Goal: Information Seeking & Learning: Compare options

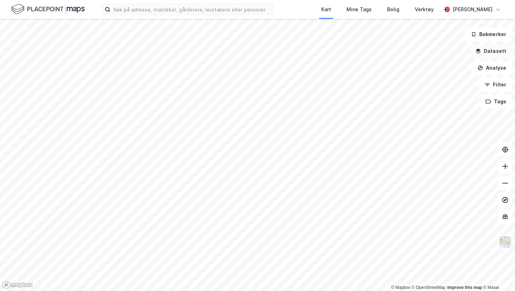
click at [489, 56] on button "Datasett" at bounding box center [491, 51] width 43 height 14
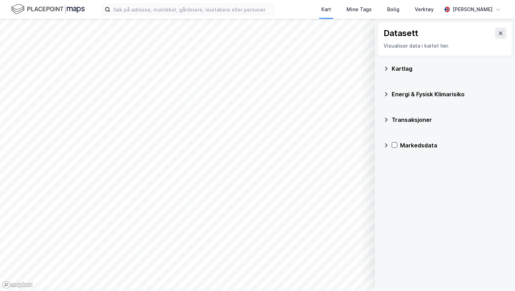
click at [426, 97] on div "Energi & Fysisk Klimarisiko" at bounding box center [449, 94] width 115 height 8
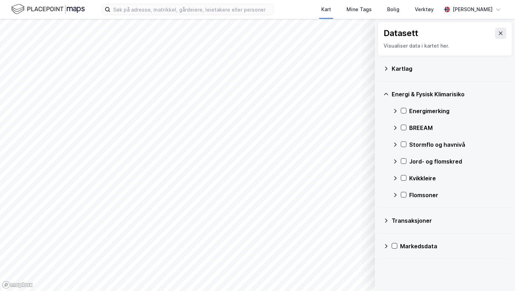
click at [426, 97] on div "Energi & Fysisk Klimarisiko" at bounding box center [449, 94] width 115 height 8
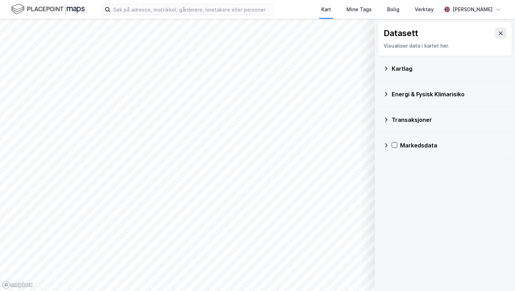
click at [402, 72] on div "Kartlag" at bounding box center [449, 68] width 115 height 8
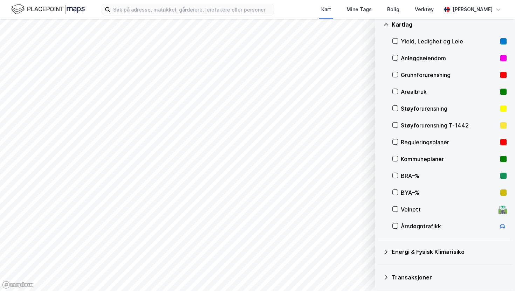
scroll to position [46, 0]
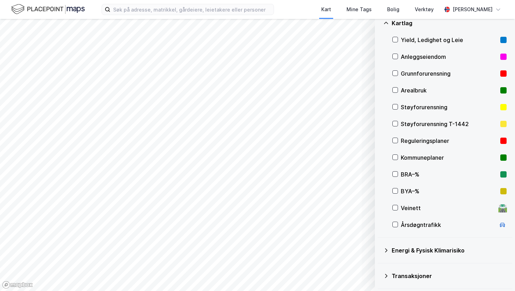
click at [428, 104] on div "Støyforurensning" at bounding box center [449, 107] width 97 height 8
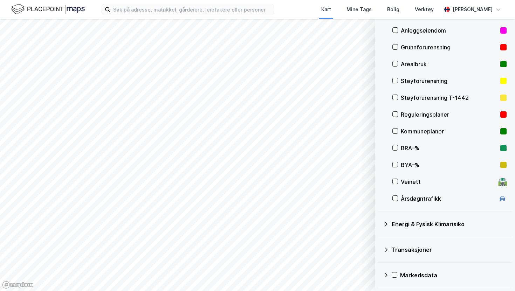
click at [415, 252] on div "Transaksjoner" at bounding box center [449, 250] width 115 height 8
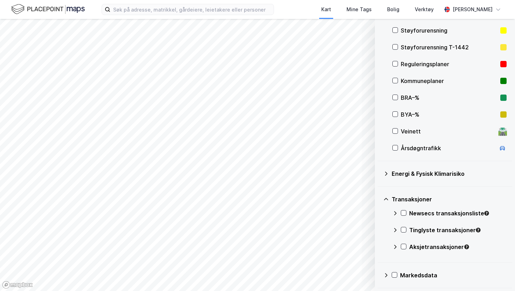
click at [435, 211] on div "Newsecs transaksjonsliste" at bounding box center [457, 213] width 97 height 8
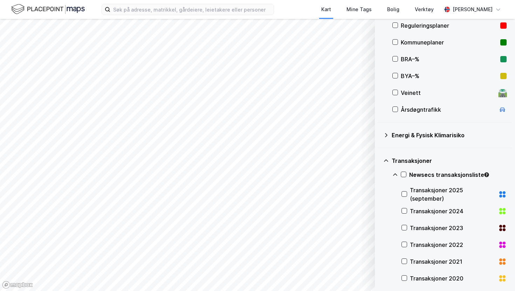
scroll to position [163, 0]
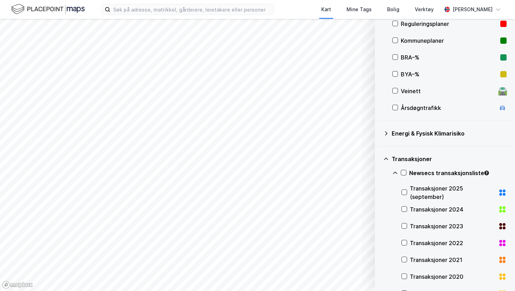
click at [438, 191] on div "Transaksjoner 2025 (september)" at bounding box center [453, 192] width 86 height 17
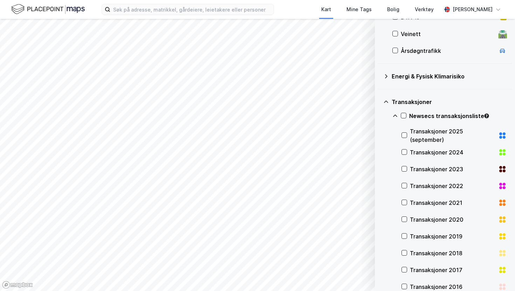
scroll to position [307, 0]
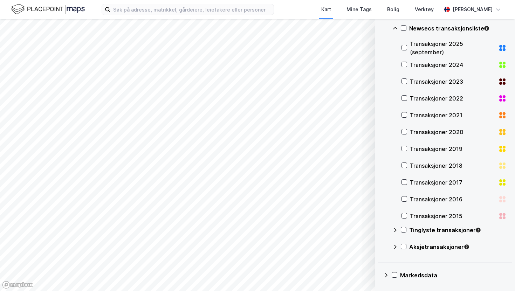
click at [385, 273] on icon at bounding box center [386, 276] width 6 height 6
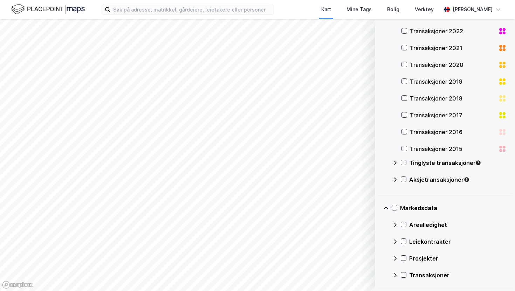
click at [429, 258] on div "Prosjekter" at bounding box center [457, 258] width 97 height 8
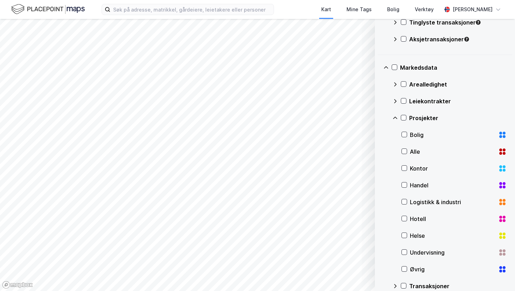
scroll to position [526, 0]
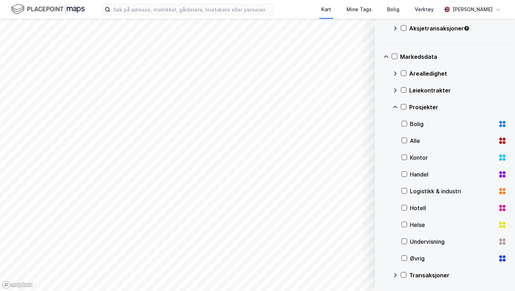
click at [423, 158] on div "Kontor" at bounding box center [453, 158] width 86 height 8
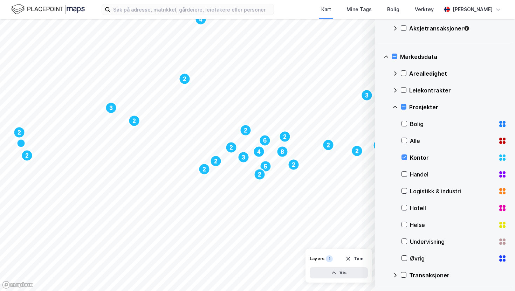
click at [421, 162] on div "Kontor" at bounding box center [454, 157] width 105 height 17
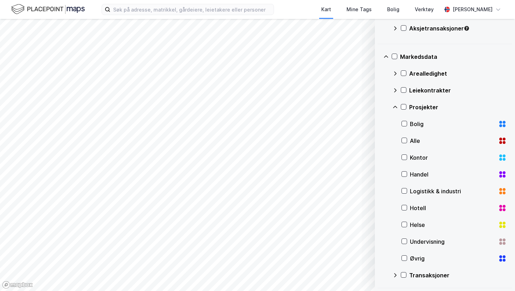
click at [386, 57] on icon at bounding box center [386, 57] width 6 height 6
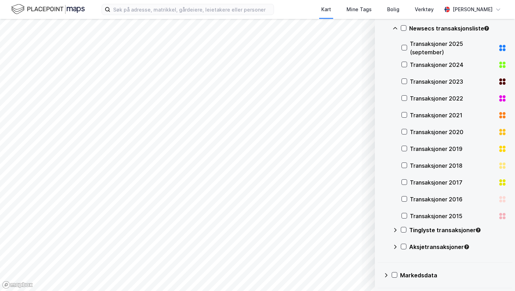
click at [395, 30] on icon at bounding box center [396, 29] width 6 height 6
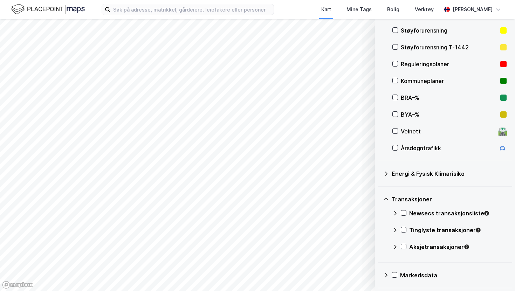
scroll to position [0, 0]
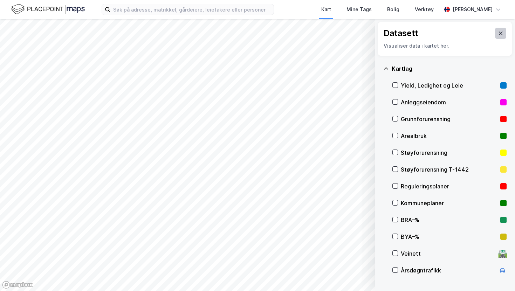
click at [501, 37] on button at bounding box center [500, 33] width 11 height 11
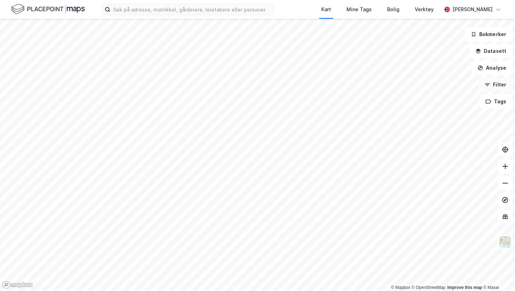
click at [496, 84] on button "Filter" at bounding box center [496, 85] width 34 height 14
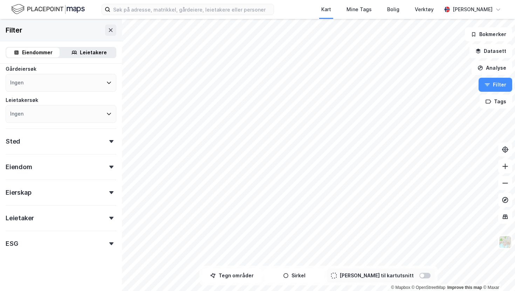
scroll to position [61, 0]
click at [57, 166] on div "Eiendom" at bounding box center [61, 166] width 111 height 20
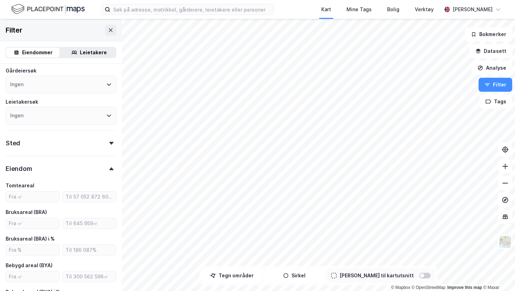
click at [57, 166] on div "Eiendom" at bounding box center [61, 166] width 111 height 20
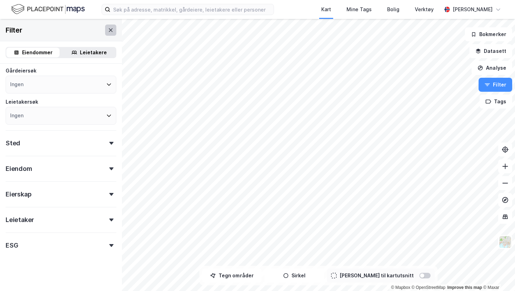
click at [108, 30] on icon at bounding box center [111, 30] width 6 height 6
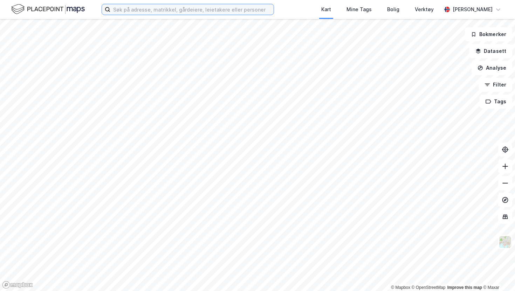
click at [215, 5] on input at bounding box center [191, 9] width 163 height 11
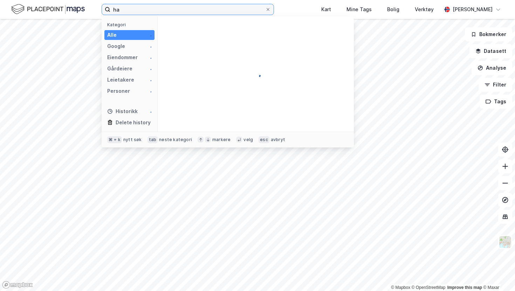
type input "h"
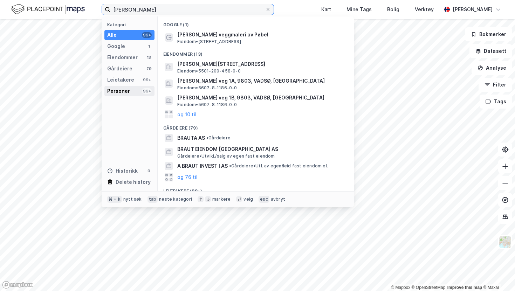
type input "erling braut"
click at [128, 90] on div "Personer" at bounding box center [118, 91] width 23 height 8
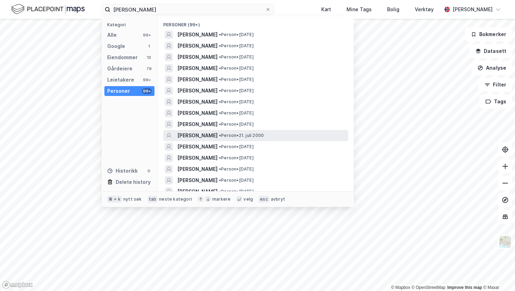
click at [260, 138] on span "• Person • 21. juli 2000" at bounding box center [241, 136] width 45 height 6
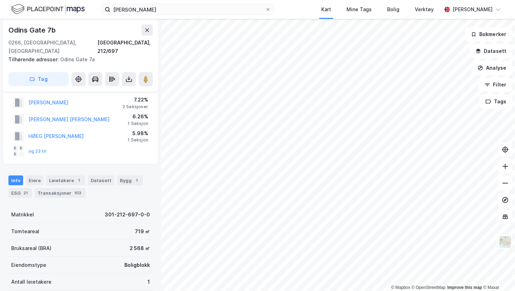
scroll to position [17, 0]
click at [168, 13] on input "erling braut" at bounding box center [187, 9] width 155 height 11
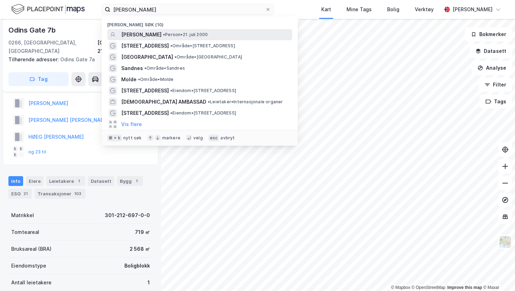
click at [162, 32] on span "ERLING BRAUT HAALAND" at bounding box center [141, 34] width 40 height 8
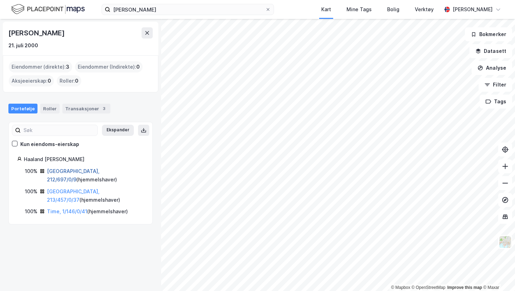
click at [76, 172] on link "Oslo, 212/697/0/9" at bounding box center [73, 175] width 53 height 14
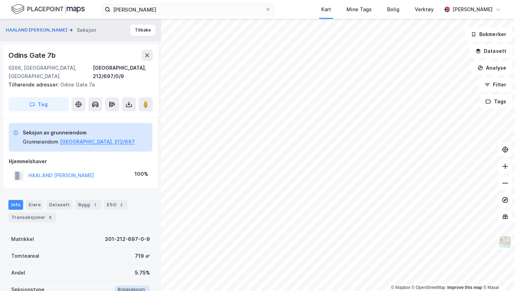
scroll to position [17, 0]
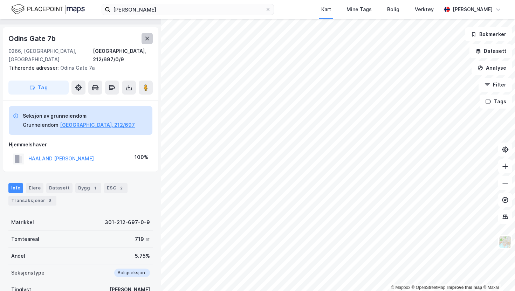
click at [146, 39] on icon at bounding box center [147, 39] width 6 height 6
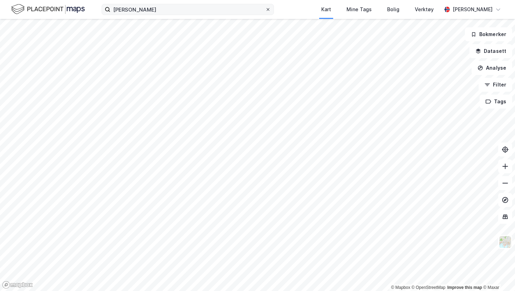
click at [270, 12] on div at bounding box center [268, 10] width 4 height 6
click at [265, 12] on input "erling braut" at bounding box center [187, 9] width 155 height 11
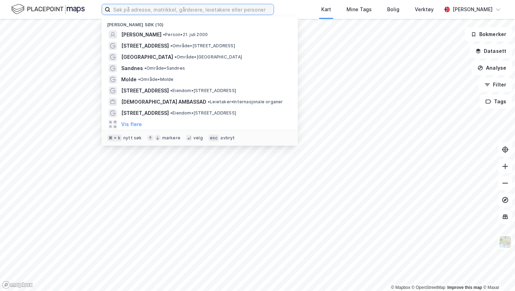
click at [263, 8] on input at bounding box center [191, 9] width 163 height 11
click at [83, 7] on img at bounding box center [48, 9] width 74 height 12
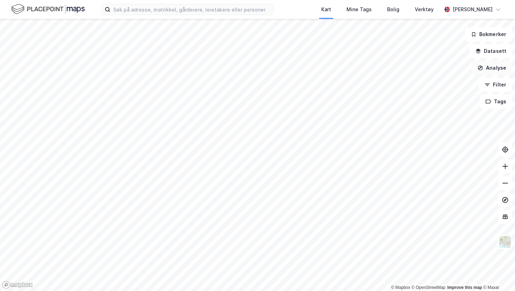
click at [490, 66] on button "Analyse" at bounding box center [492, 68] width 41 height 14
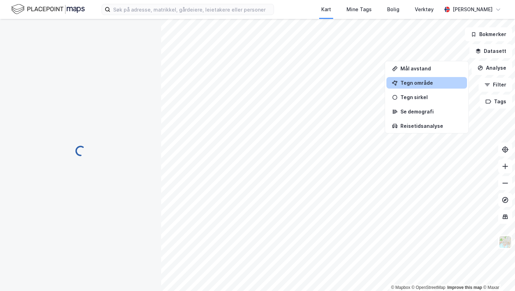
scroll to position [17, 0]
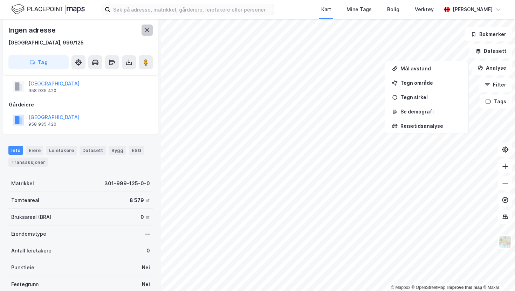
click at [147, 28] on icon at bounding box center [147, 30] width 6 height 6
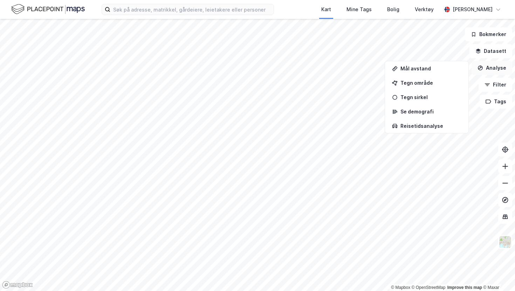
click at [490, 64] on button "Analyse" at bounding box center [492, 68] width 41 height 14
click at [495, 70] on button "Analyse" at bounding box center [492, 68] width 41 height 14
click at [439, 100] on div "Tegn sirkel" at bounding box center [431, 97] width 61 height 6
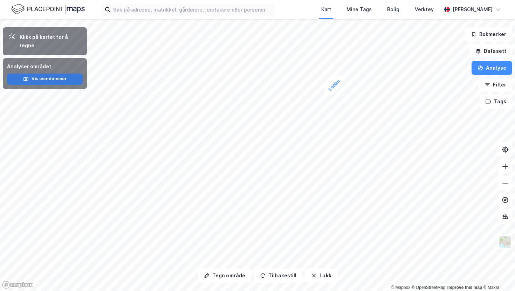
click at [70, 75] on button "Vis eiendommer" at bounding box center [45, 79] width 76 height 11
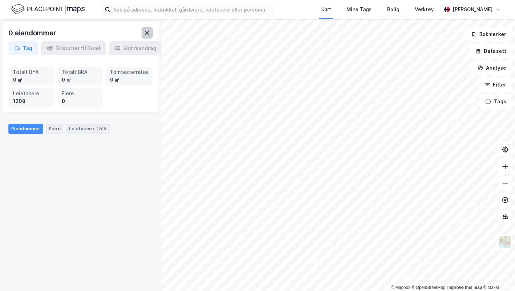
click at [146, 37] on button at bounding box center [147, 32] width 11 height 11
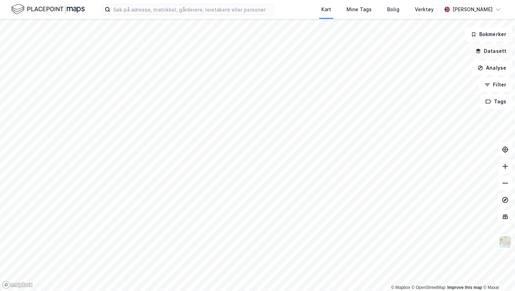
click at [498, 53] on button "Datasett" at bounding box center [491, 51] width 43 height 14
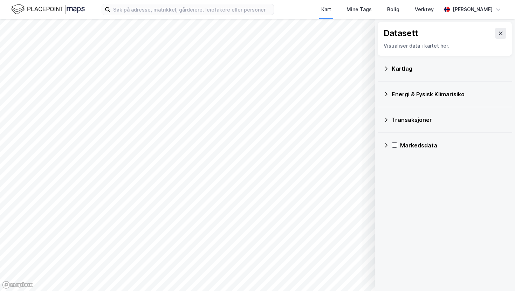
click at [388, 146] on icon at bounding box center [386, 146] width 6 height 6
click at [394, 209] on div "Transaksjoner" at bounding box center [450, 212] width 114 height 17
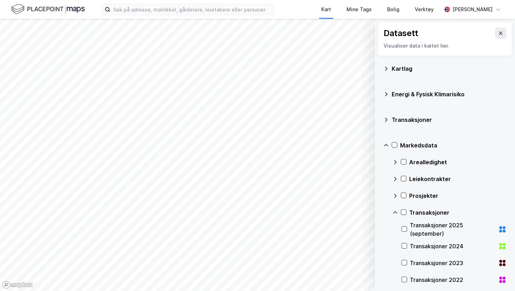
click at [420, 223] on div "Transaksjoner 2025 (september)" at bounding box center [453, 229] width 86 height 17
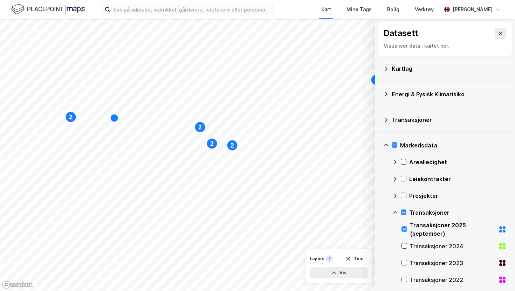
click at [430, 222] on div "Transaksjoner 2025 (september)" at bounding box center [453, 229] width 86 height 17
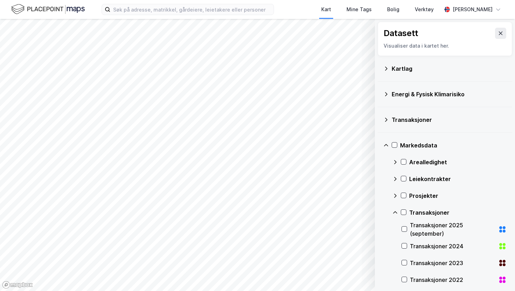
click at [415, 123] on div "Transaksjoner" at bounding box center [449, 120] width 115 height 8
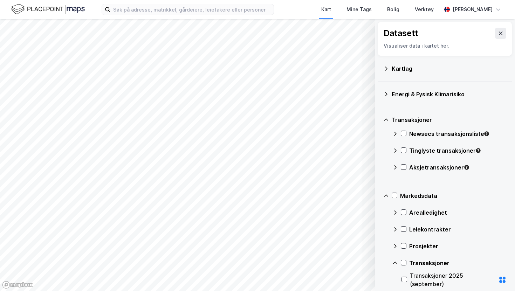
click at [447, 136] on div "Newsecs transaksjonsliste" at bounding box center [457, 134] width 97 height 8
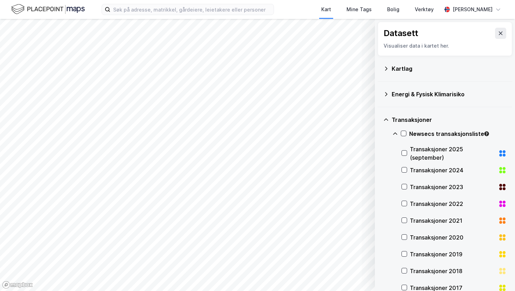
click at [435, 151] on div "Transaksjoner 2025 (september)" at bounding box center [453, 153] width 86 height 17
click at [396, 130] on div "Newsecs transaksjonsliste" at bounding box center [450, 136] width 114 height 17
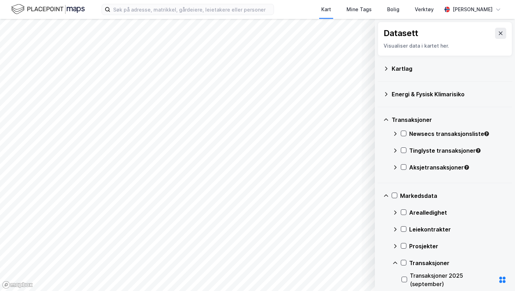
click at [386, 120] on icon at bounding box center [386, 120] width 6 height 6
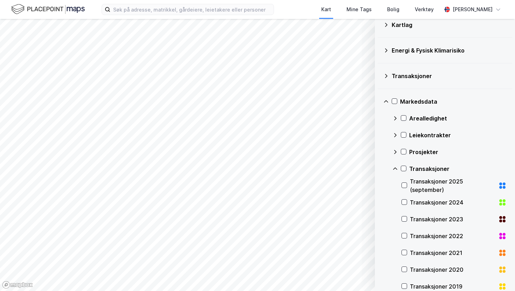
scroll to position [50, 0]
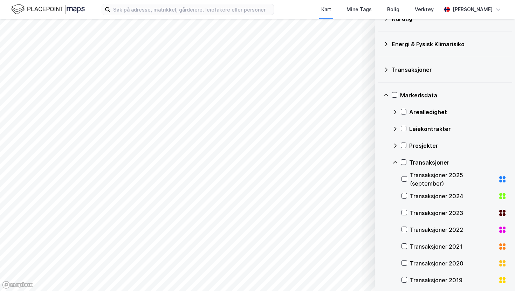
click at [437, 127] on div "Leiekontrakter" at bounding box center [457, 129] width 97 height 8
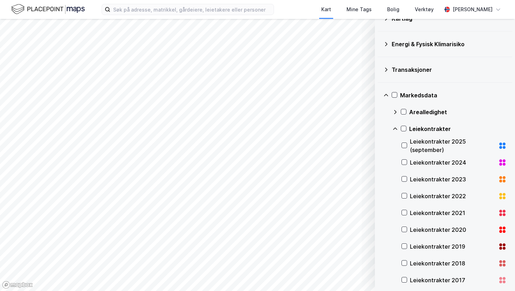
click at [437, 127] on div "Leiekontrakter" at bounding box center [457, 129] width 97 height 8
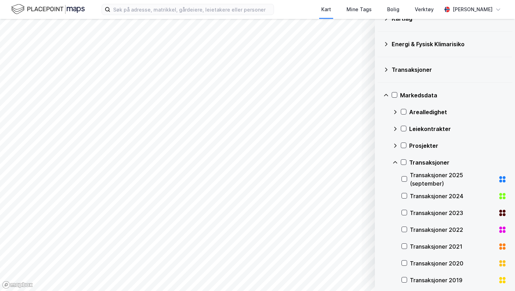
click at [437, 127] on div "Leiekontrakter" at bounding box center [457, 129] width 97 height 8
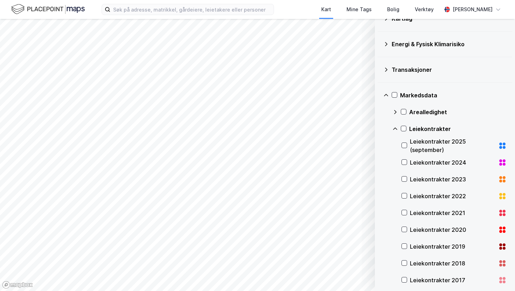
click at [437, 127] on div "Leiekontrakter" at bounding box center [457, 129] width 97 height 8
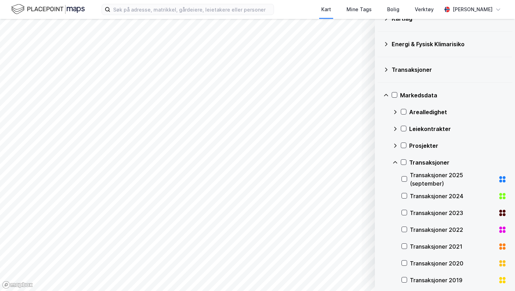
click at [395, 164] on icon at bounding box center [396, 163] width 6 height 6
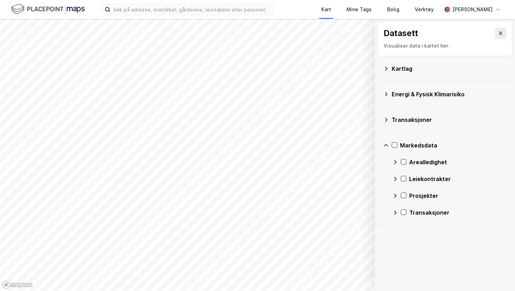
click at [410, 89] on div "Energi & Fysisk Klimarisiko" at bounding box center [444, 94] width 123 height 17
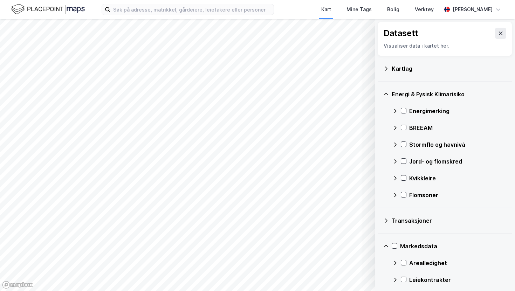
click at [413, 107] on div "Energimerking" at bounding box center [457, 111] width 97 height 8
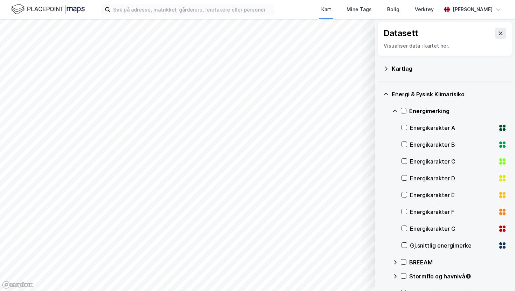
click at [422, 124] on div "Energikarakter A" at bounding box center [453, 128] width 86 height 8
click at [434, 197] on div "Energikarakter E" at bounding box center [453, 195] width 86 height 8
click at [341, 279] on div "Layers 1 Tøm Vis" at bounding box center [339, 266] width 67 height 34
click at [350, 274] on button "Vis" at bounding box center [339, 272] width 58 height 11
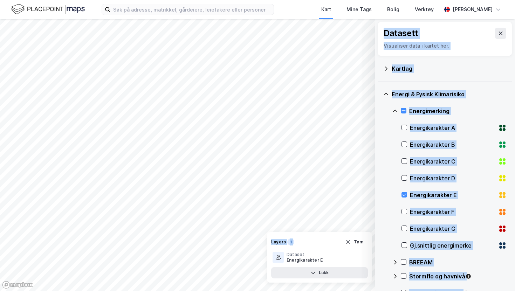
click at [363, 214] on div "© Mapbox © OpenStreetMap Improve this map © Maxar Datasett Visualiser data i ka…" at bounding box center [257, 155] width 515 height 272
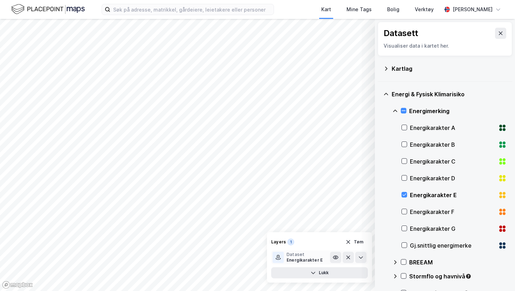
click at [308, 259] on div "Energikarakter E" at bounding box center [305, 261] width 36 height 6
click at [333, 259] on icon at bounding box center [336, 258] width 6 height 6
click at [359, 241] on button "Tøm" at bounding box center [354, 242] width 27 height 11
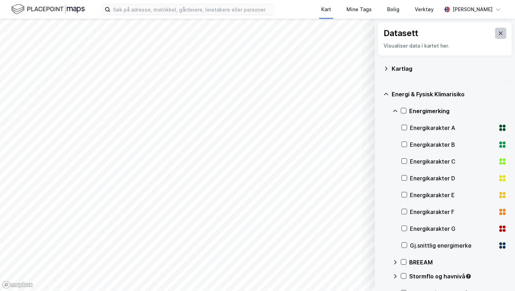
click at [498, 34] on icon at bounding box center [501, 33] width 6 height 6
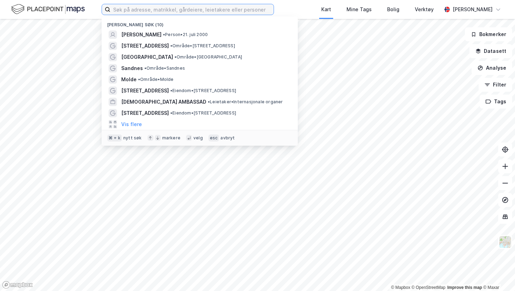
click at [172, 12] on input at bounding box center [191, 9] width 163 height 11
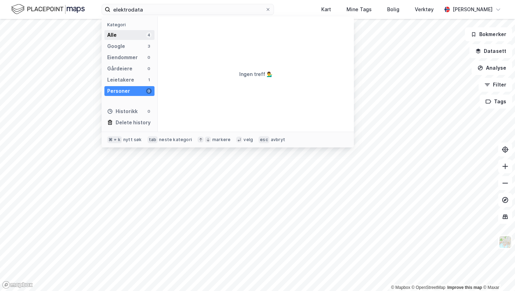
click at [119, 32] on div "Alle 4" at bounding box center [129, 35] width 50 height 10
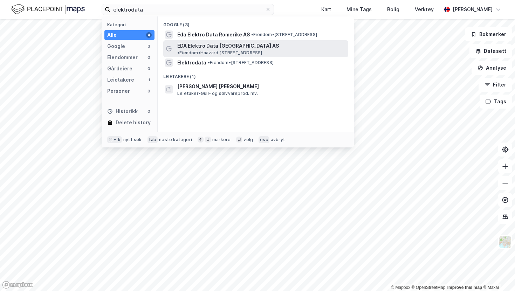
click at [193, 43] on span "EDA Elektro Data Oslo AS" at bounding box center [228, 46] width 102 height 8
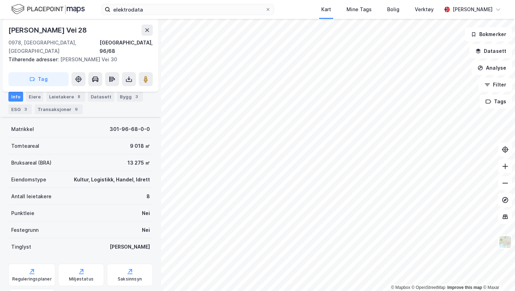
scroll to position [108, 0]
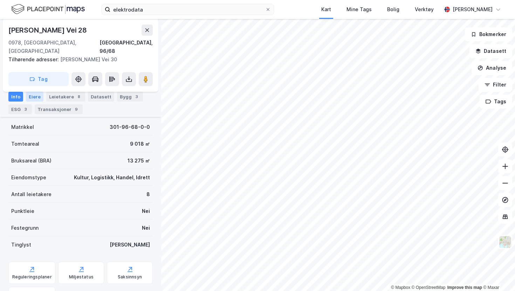
click at [38, 98] on div "Eiere" at bounding box center [35, 97] width 18 height 10
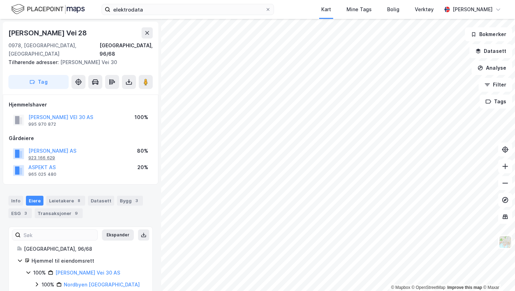
scroll to position [7, 0]
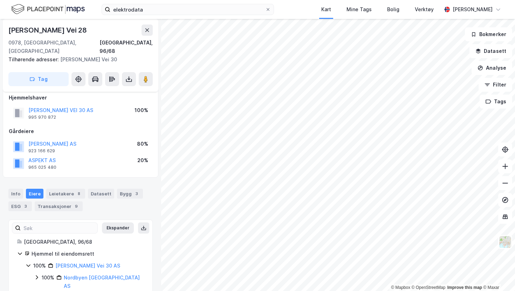
click at [28, 263] on icon at bounding box center [29, 266] width 6 height 6
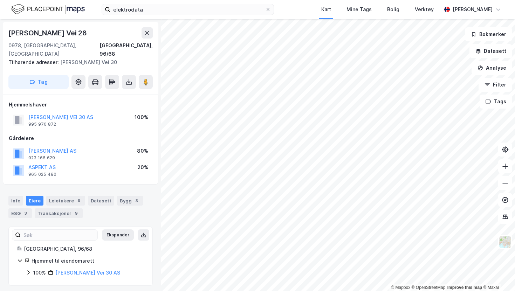
click at [29, 271] on icon at bounding box center [28, 273] width 2 height 4
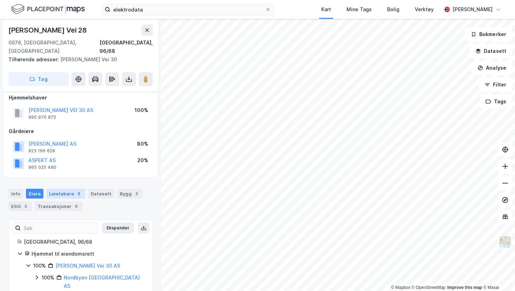
click at [69, 189] on div "Leietakere 8" at bounding box center [65, 194] width 39 height 10
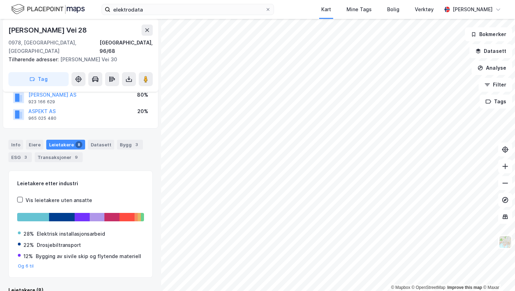
scroll to position [58, 0]
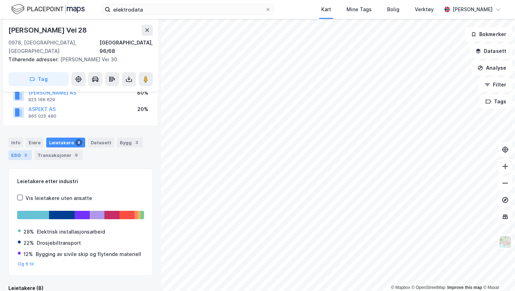
click at [25, 152] on div "3" at bounding box center [25, 155] width 7 height 7
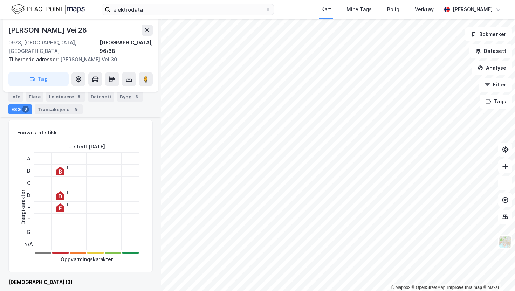
scroll to position [104, 0]
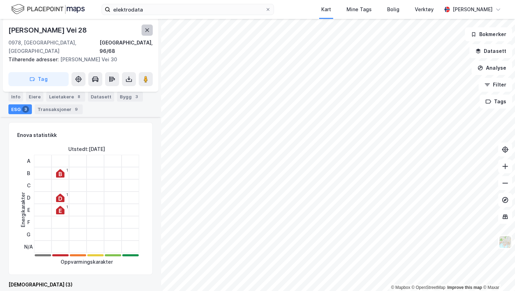
click at [147, 29] on icon at bounding box center [147, 30] width 4 height 4
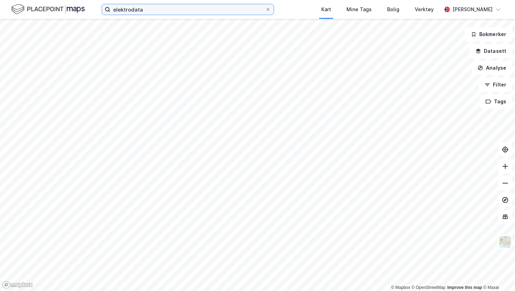
click at [155, 11] on input "elektrodata" at bounding box center [187, 9] width 155 height 11
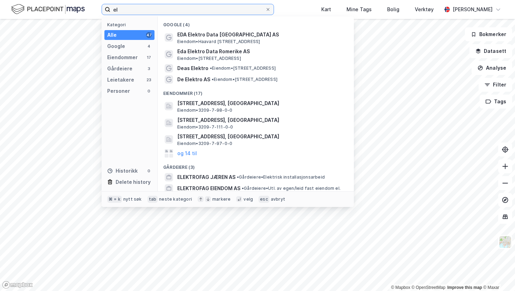
type input "e"
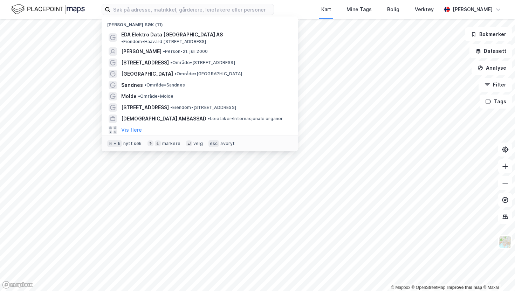
click at [42, 7] on img at bounding box center [48, 9] width 74 height 12
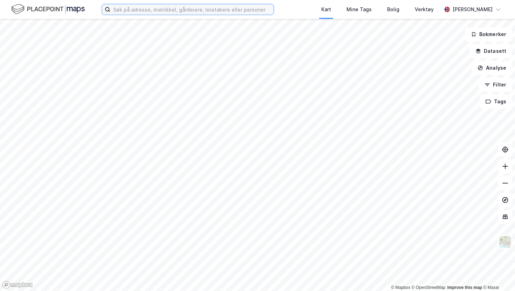
click at [139, 10] on input at bounding box center [191, 9] width 163 height 11
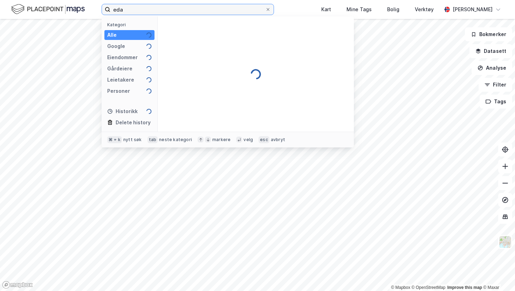
type input "eda"
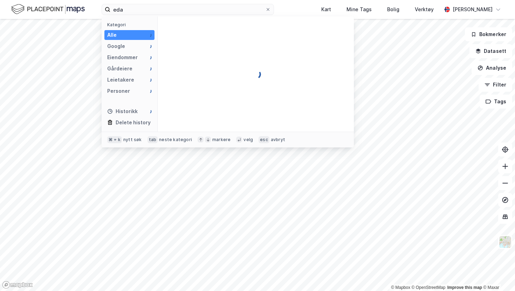
click at [136, 38] on div "Alle" at bounding box center [129, 35] width 50 height 10
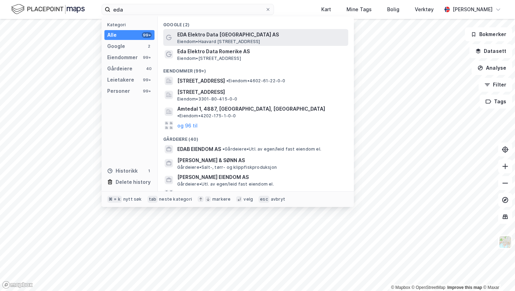
click at [279, 35] on span "EDA Elektro Data Oslo AS" at bounding box center [261, 34] width 168 height 8
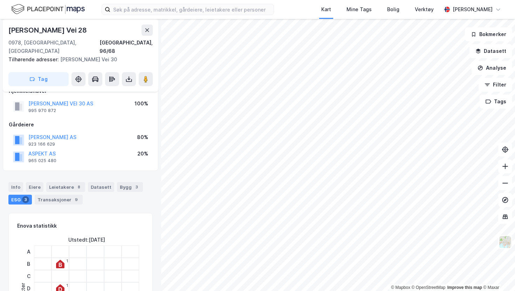
scroll to position [11, 0]
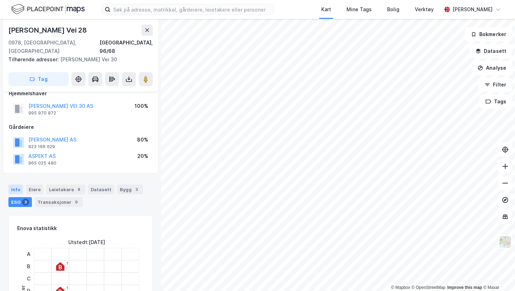
click at [19, 185] on div "Info" at bounding box center [15, 190] width 15 height 10
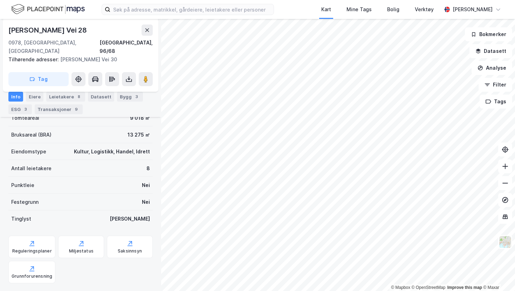
scroll to position [133, 0]
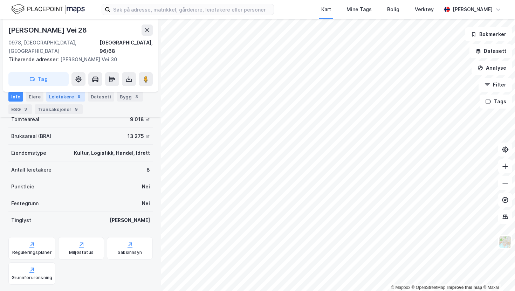
click at [64, 96] on div "Leietakere 8" at bounding box center [65, 97] width 39 height 10
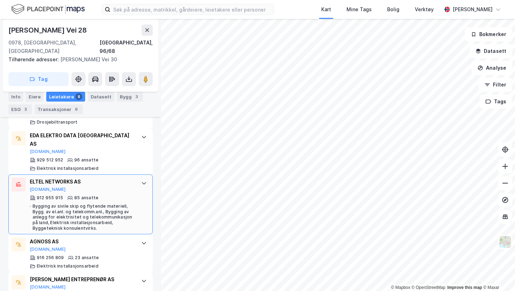
scroll to position [240, 0]
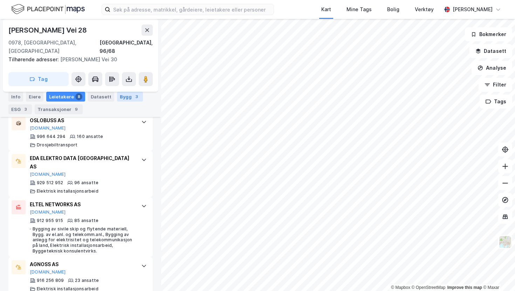
click at [121, 97] on div "Bygg 3" at bounding box center [130, 97] width 26 height 10
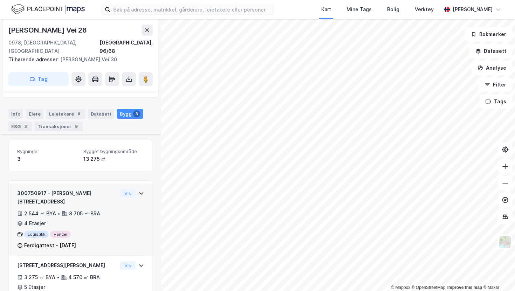
scroll to position [86, 0]
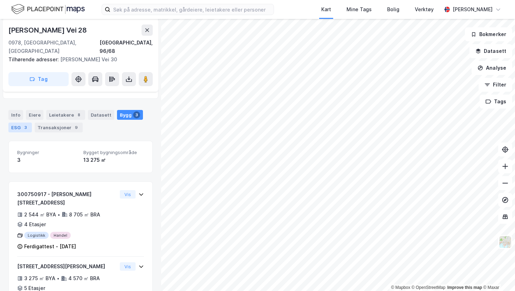
click at [20, 123] on div "ESG 3" at bounding box center [19, 128] width 23 height 10
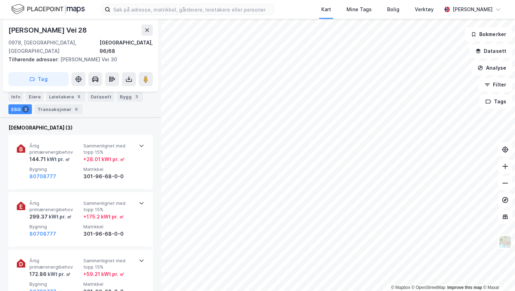
scroll to position [289, 0]
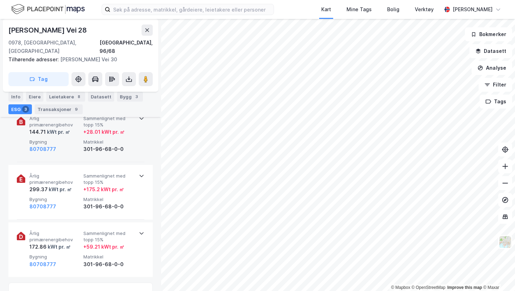
click at [139, 141] on div "Årlig primærenergibehov 144.71 kWt pr. ㎡ Sammenlignet med topp 15% + 28.01 kWt …" at bounding box center [81, 135] width 128 height 55
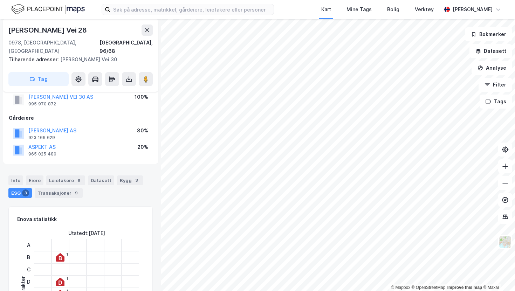
scroll to position [2, 0]
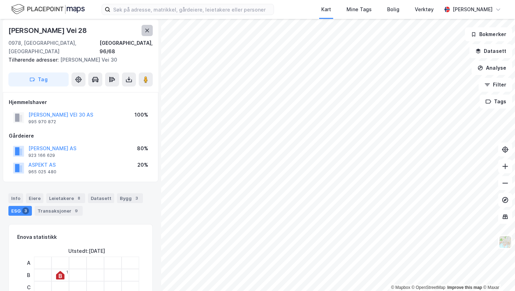
click at [150, 30] on icon at bounding box center [147, 31] width 6 height 6
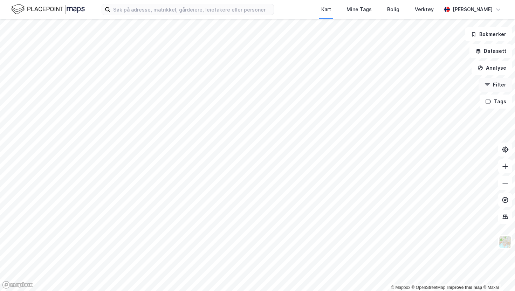
click at [500, 86] on button "Filter" at bounding box center [496, 85] width 34 height 14
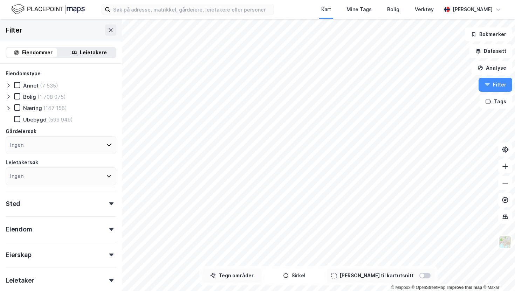
click at [262, 277] on button "Tegn områder" at bounding box center [232, 276] width 60 height 14
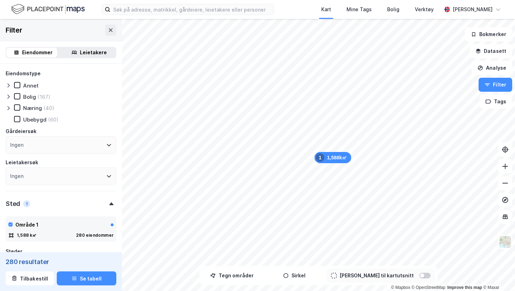
click at [37, 55] on div "Eiendommer" at bounding box center [37, 52] width 30 height 8
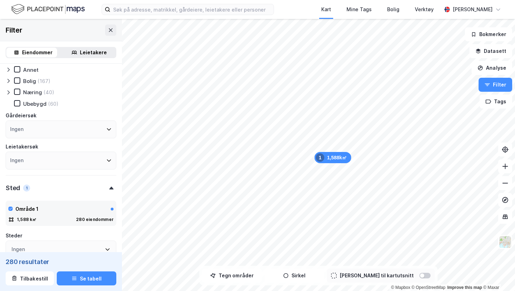
click at [8, 91] on icon at bounding box center [9, 93] width 6 height 6
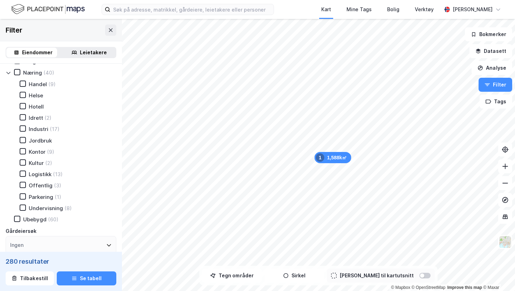
scroll to position [38, 0]
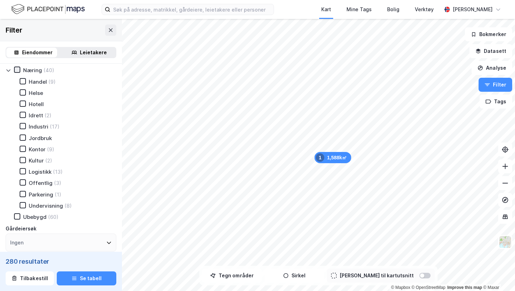
click at [19, 69] on icon at bounding box center [17, 69] width 5 height 5
click at [22, 194] on icon at bounding box center [22, 194] width 5 height 5
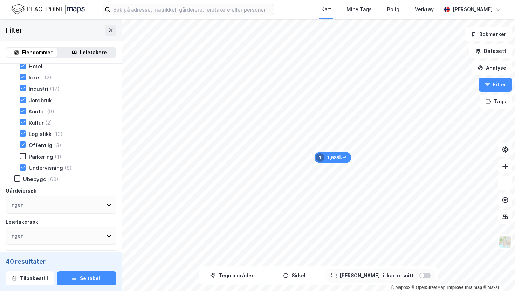
scroll to position [66, 0]
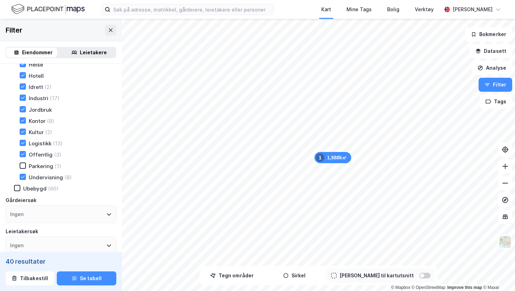
click at [41, 166] on div "Parkering" at bounding box center [41, 166] width 25 height 7
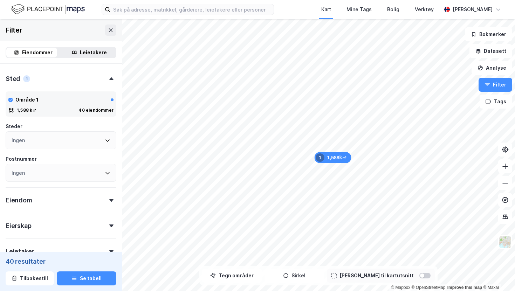
scroll to position [296, 0]
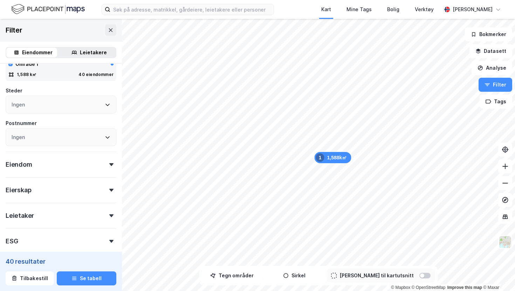
click at [74, 162] on div "Eiendom" at bounding box center [61, 162] width 111 height 20
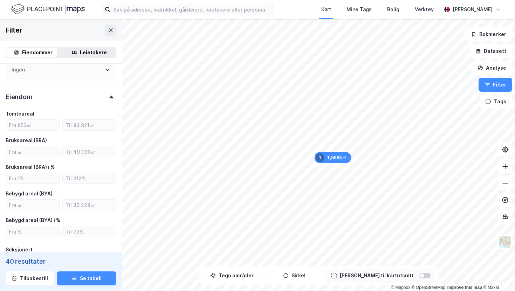
scroll to position [398, 0]
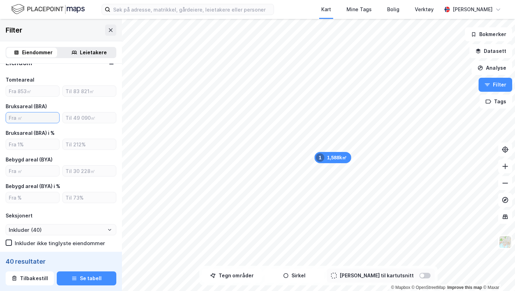
click at [28, 118] on input "number" at bounding box center [32, 118] width 53 height 11
type input "1"
type input "Inkluder (39)"
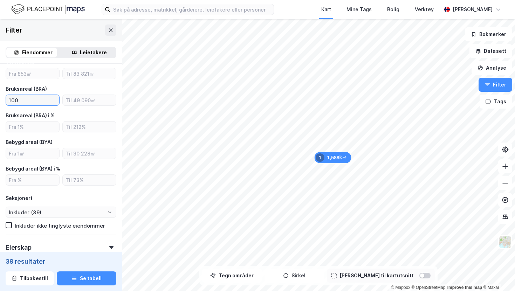
scroll to position [442, 0]
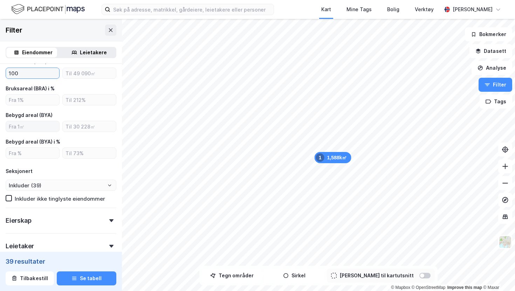
type input "100"
click at [27, 128] on input "number" at bounding box center [32, 126] width 53 height 11
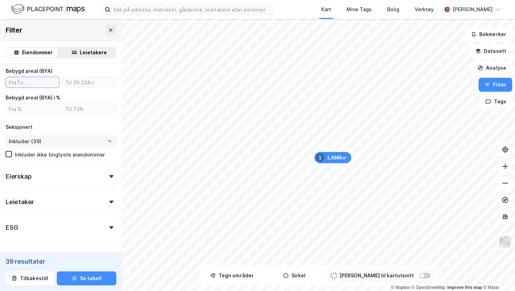
scroll to position [510, 0]
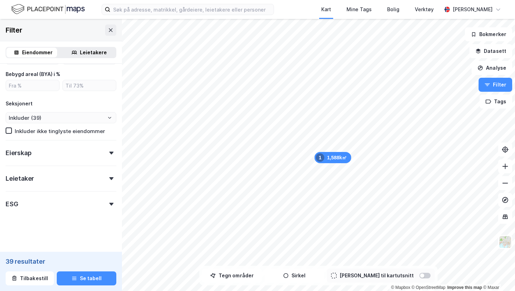
click at [44, 156] on div "Eierskap" at bounding box center [61, 150] width 111 height 20
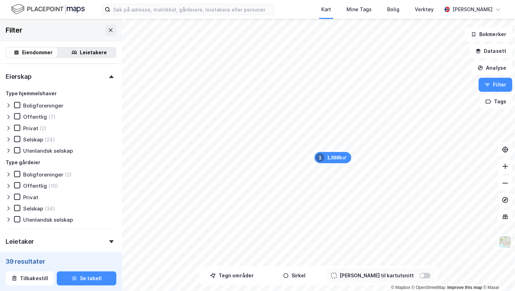
scroll to position [588, 0]
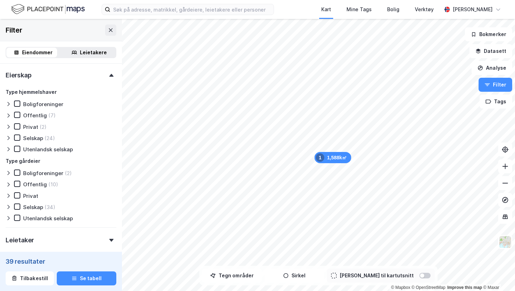
click at [45, 136] on div "(24)" at bounding box center [50, 138] width 11 height 7
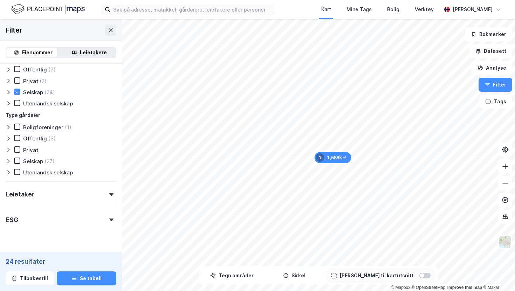
scroll to position [637, 0]
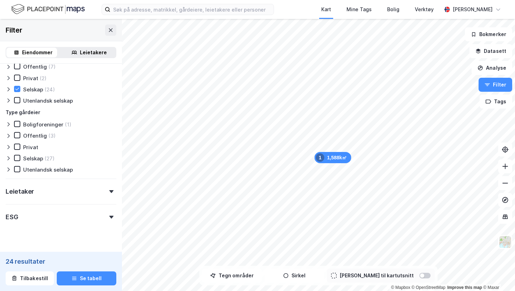
click at [42, 158] on div "Selskap" at bounding box center [33, 158] width 20 height 7
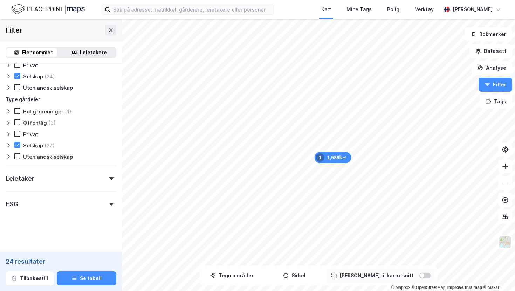
click at [50, 177] on div "Leietaker" at bounding box center [61, 176] width 111 height 20
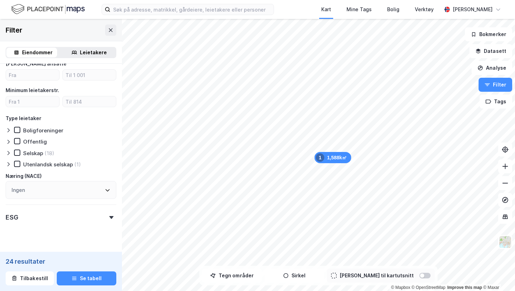
scroll to position [821, 0]
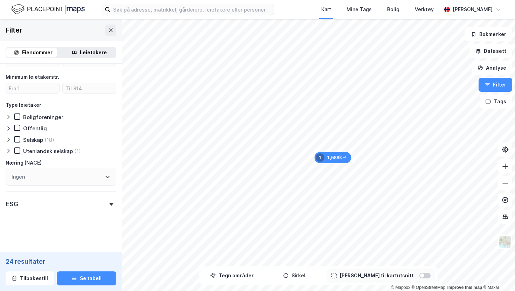
click at [35, 139] on div "Selskap" at bounding box center [33, 140] width 20 height 7
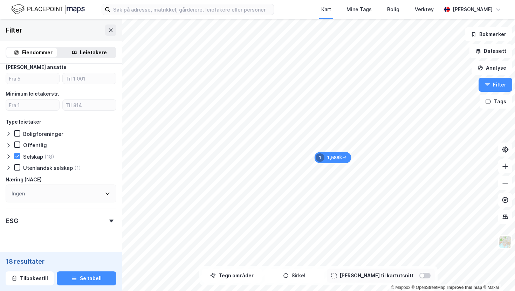
scroll to position [821, 0]
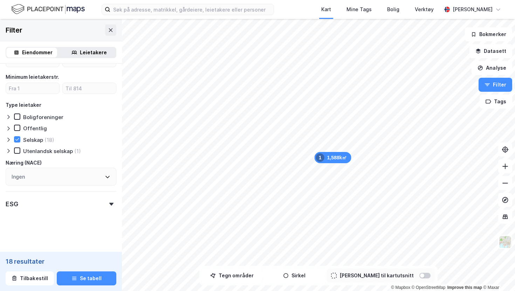
click at [36, 201] on div "ESG" at bounding box center [61, 201] width 111 height 20
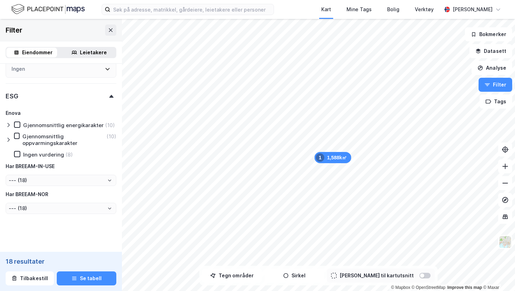
scroll to position [929, 0]
click at [8, 128] on icon at bounding box center [9, 126] width 6 height 6
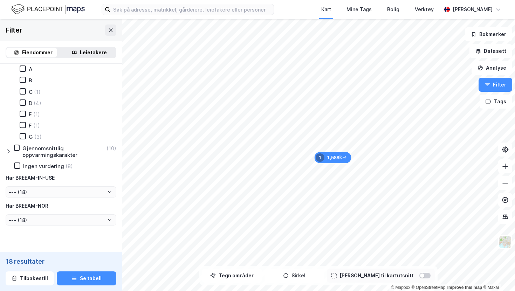
scroll to position [996, 0]
click at [22, 106] on icon at bounding box center [22, 103] width 5 height 5
type input "Inkluder (4)"
type input "--- (4)"
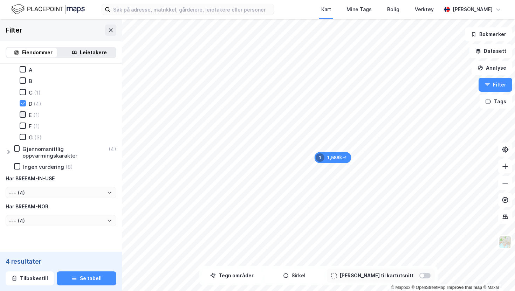
click at [22, 117] on icon at bounding box center [22, 114] width 5 height 5
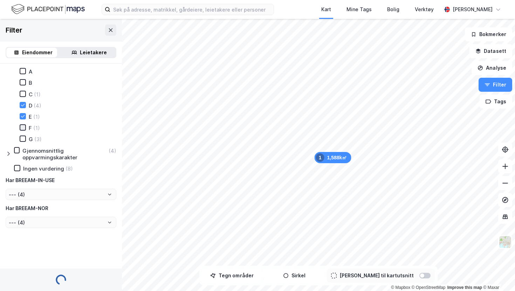
click at [22, 130] on icon at bounding box center [22, 127] width 5 height 5
type input "Inkluder (5)"
type input "--- (5)"
type input "Inkluder (6)"
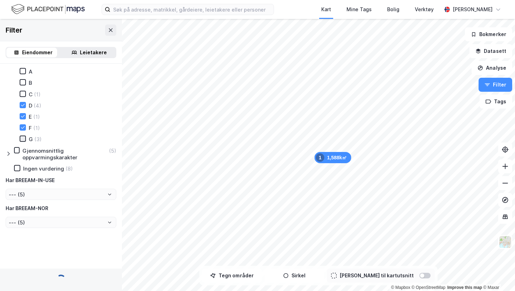
type input "--- (6)"
click at [23, 140] on icon at bounding box center [23, 139] width 4 height 2
type input "Inkluder (9)"
type input "--- (9)"
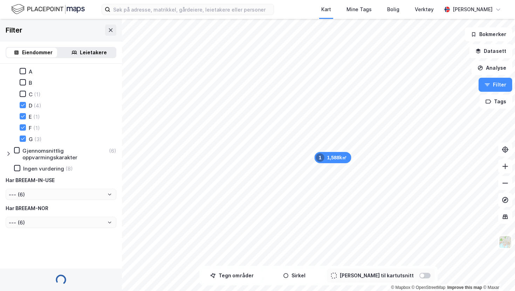
type input "--- (9)"
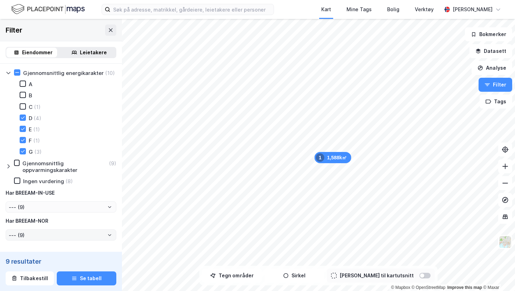
scroll to position [981, 0]
click at [89, 278] on button "Se tabell" at bounding box center [87, 279] width 60 height 14
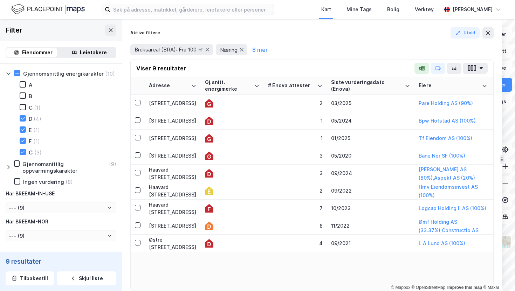
drag, startPoint x: 353, startPoint y: 46, endPoint x: 501, endPoint y: 45, distance: 147.6
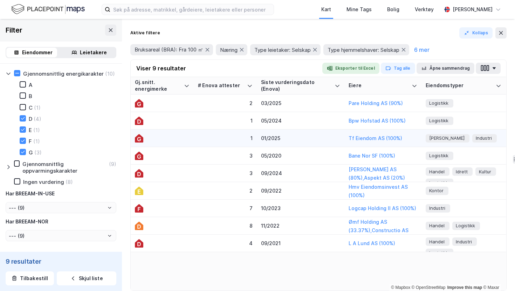
scroll to position [0, 71]
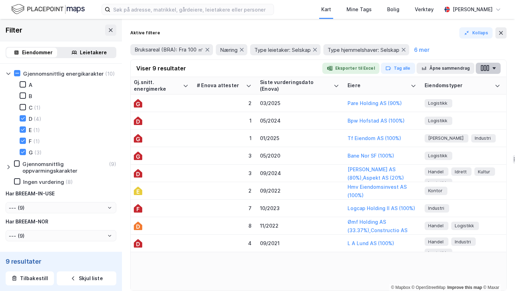
click at [494, 68] on icon "button" at bounding box center [494, 68] width 3 height 2
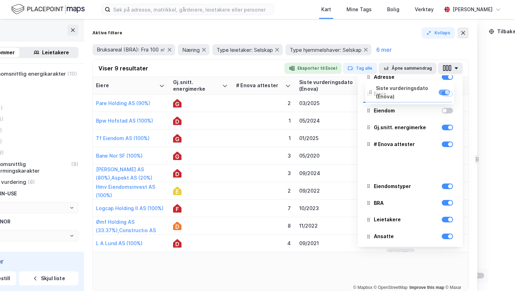
scroll to position [0, 0]
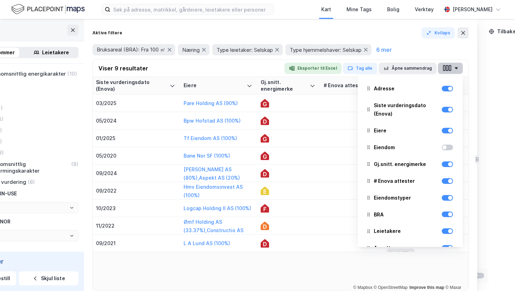
click at [456, 68] on icon "button" at bounding box center [456, 68] width 3 height 2
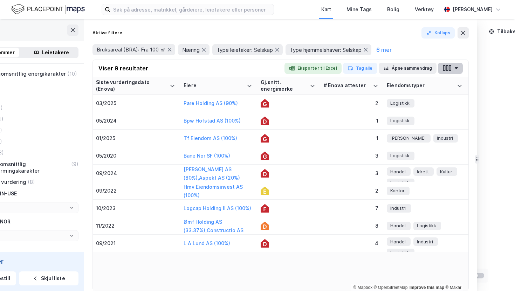
click at [454, 70] on button "button" at bounding box center [450, 68] width 25 height 11
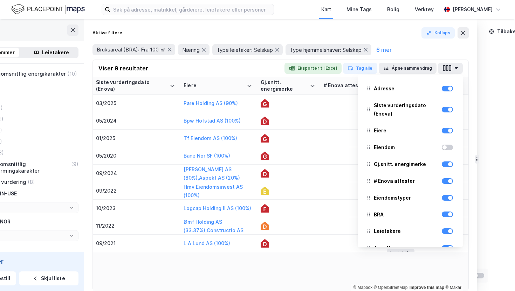
click at [424, 46] on div "Bruksareal (BRA): Fra 100 ㎡ Næring Type leietaker: Selskap Type hjemmelshaver: …" at bounding box center [281, 49] width 376 height 11
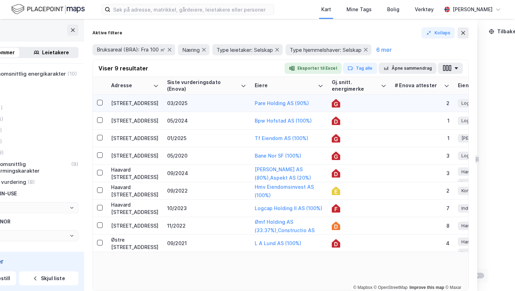
click at [123, 103] on div "[STREET_ADDRESS]" at bounding box center [135, 103] width 48 height 7
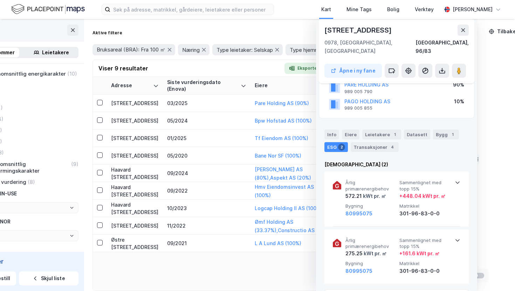
scroll to position [58, 0]
click at [332, 129] on div "Info" at bounding box center [332, 134] width 15 height 10
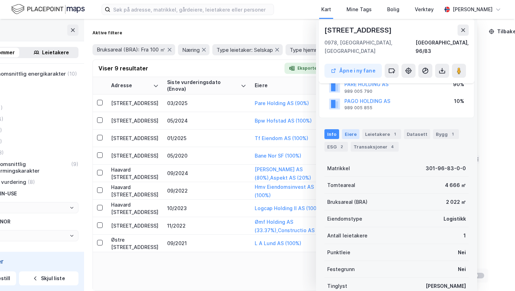
click at [345, 129] on div "Eiere" at bounding box center [351, 134] width 18 height 10
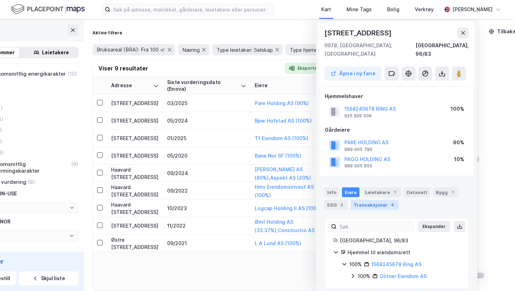
click at [374, 200] on div "Transaksjoner 4" at bounding box center [375, 205] width 48 height 10
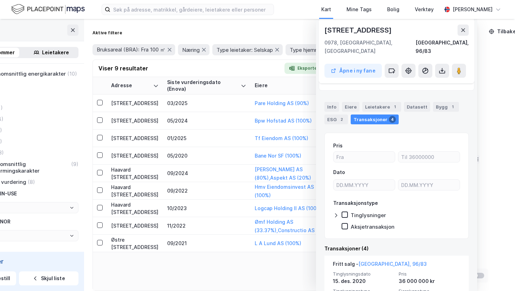
scroll to position [86, 0]
click at [406, 101] on div "Datasett" at bounding box center [417, 106] width 26 height 10
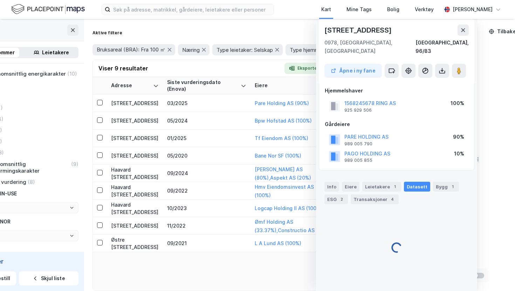
scroll to position [0, 0]
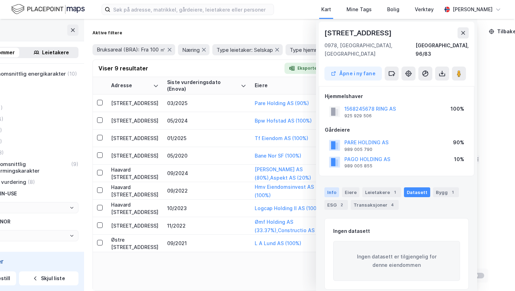
click at [338, 188] on div "Info" at bounding box center [332, 193] width 15 height 10
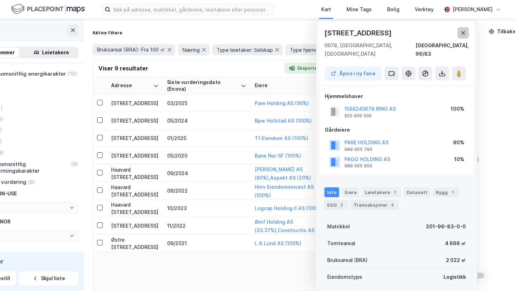
click at [467, 34] on button at bounding box center [463, 32] width 11 height 11
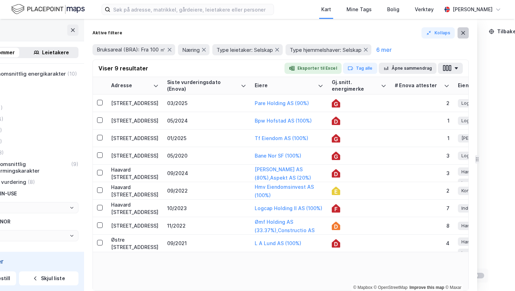
click at [463, 33] on icon at bounding box center [464, 33] width 4 height 4
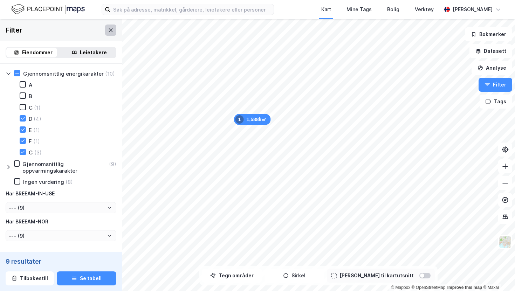
click at [108, 30] on icon at bounding box center [111, 30] width 6 height 6
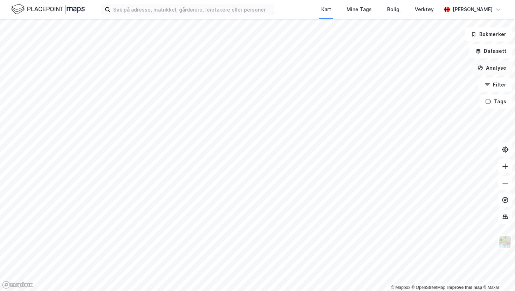
click at [494, 71] on button "Analyse" at bounding box center [492, 68] width 41 height 14
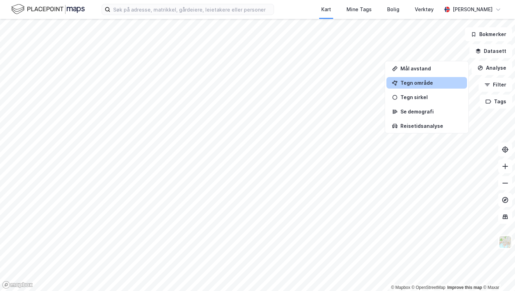
click at [427, 86] on div "Tegn område" at bounding box center [427, 83] width 81 height 12
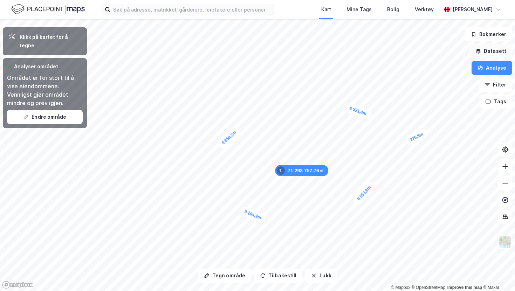
click at [496, 54] on button "Datasett" at bounding box center [491, 51] width 43 height 14
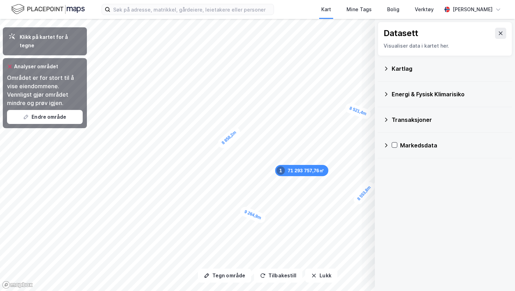
click at [386, 119] on icon at bounding box center [386, 120] width 6 height 6
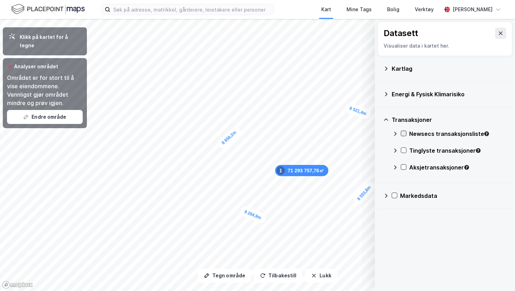
click at [405, 136] on div at bounding box center [404, 134] width 6 height 6
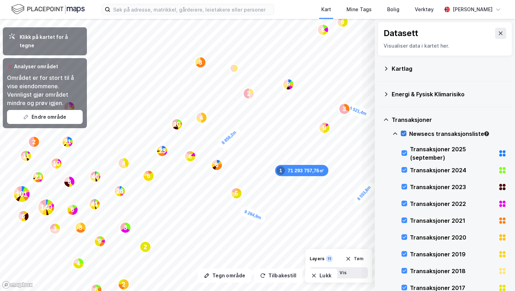
click at [402, 131] on icon at bounding box center [403, 133] width 5 height 5
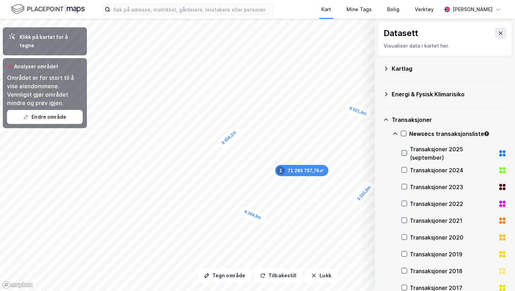
click at [405, 153] on icon at bounding box center [404, 153] width 5 height 5
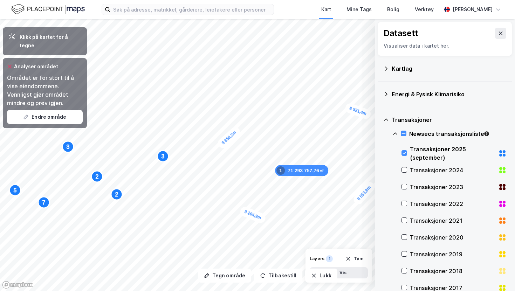
click at [396, 137] on div "Newsecs transaksjonsliste" at bounding box center [450, 136] width 114 height 17
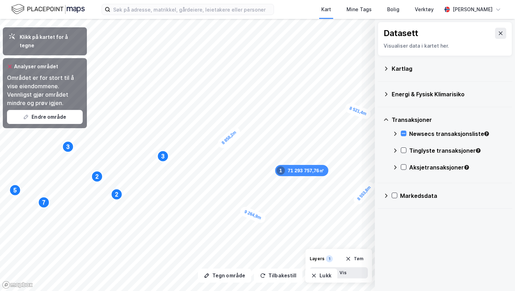
click at [411, 153] on div "Tinglyste transaksjoner" at bounding box center [457, 151] width 97 height 8
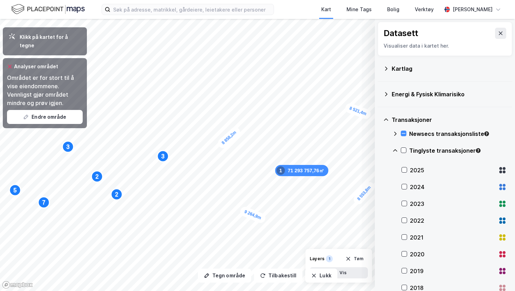
click at [411, 153] on div "Tinglyste transaksjoner" at bounding box center [457, 151] width 97 height 8
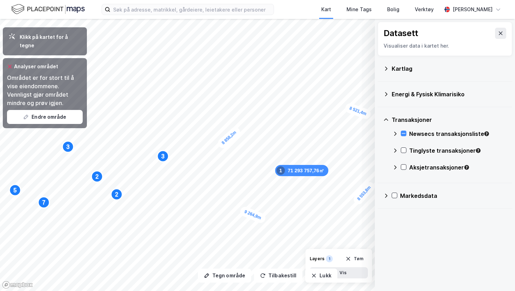
click at [387, 196] on icon at bounding box center [386, 196] width 6 height 6
click at [416, 252] on div "Prosjekter" at bounding box center [450, 246] width 114 height 17
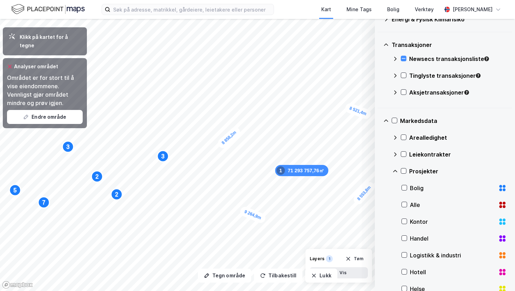
scroll to position [77, 0]
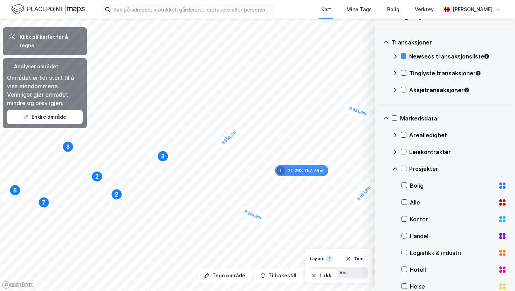
click at [433, 185] on div "Bolig" at bounding box center [453, 186] width 86 height 8
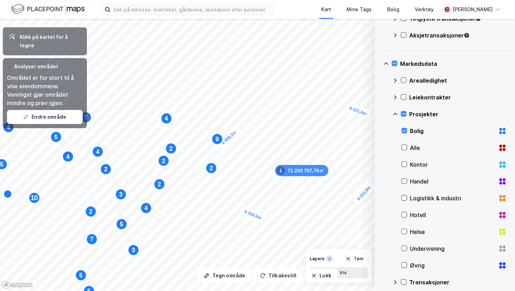
scroll to position [131, 0]
click at [420, 135] on div "Bolig" at bounding box center [453, 132] width 86 height 8
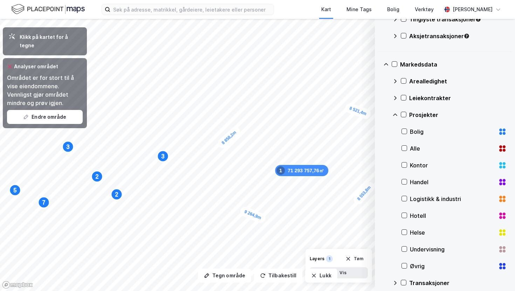
scroll to position [139, 0]
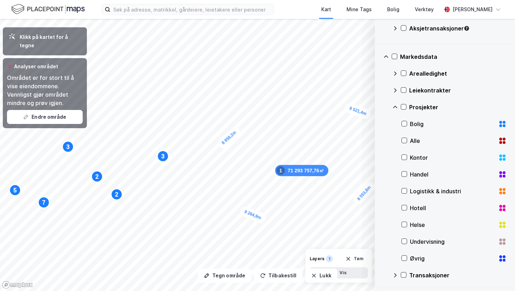
click at [425, 161] on div "Kontor" at bounding box center [453, 158] width 86 height 8
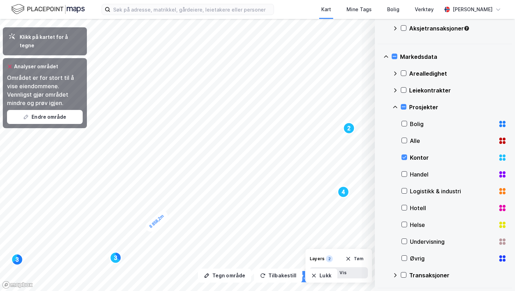
click at [385, 56] on icon at bounding box center [386, 56] width 4 height 2
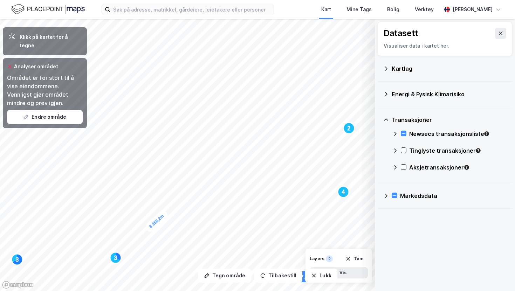
click at [386, 195] on icon at bounding box center [386, 196] width 6 height 6
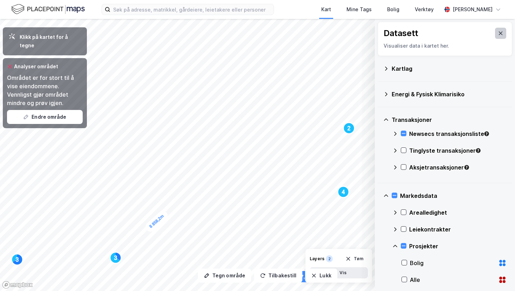
click at [498, 32] on icon at bounding box center [501, 33] width 6 height 6
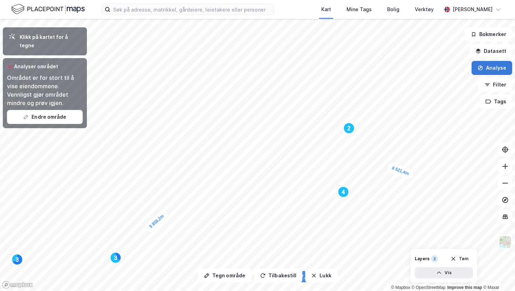
click at [483, 67] on icon "button" at bounding box center [480, 68] width 4 height 3
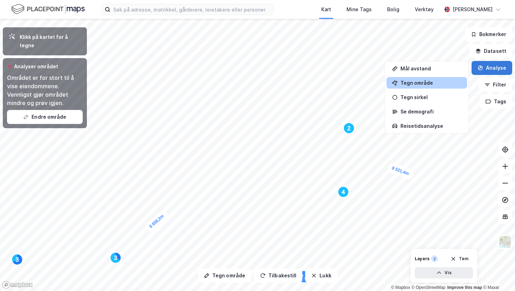
click at [484, 68] on button "Analyse" at bounding box center [492, 68] width 41 height 14
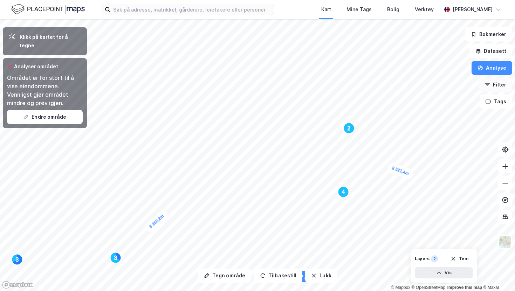
click at [497, 88] on button "Filter" at bounding box center [496, 85] width 34 height 14
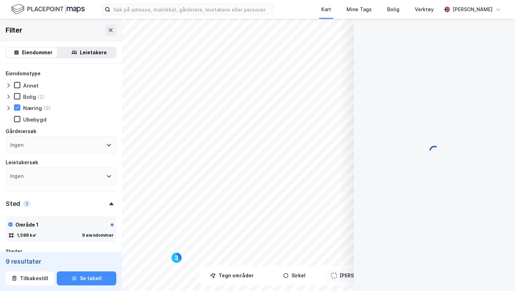
scroll to position [62, 0]
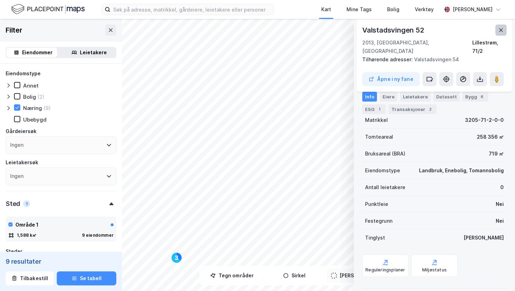
click at [503, 27] on icon at bounding box center [501, 30] width 6 height 6
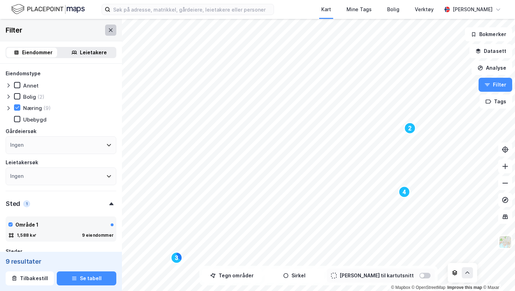
click at [105, 29] on button at bounding box center [110, 30] width 11 height 11
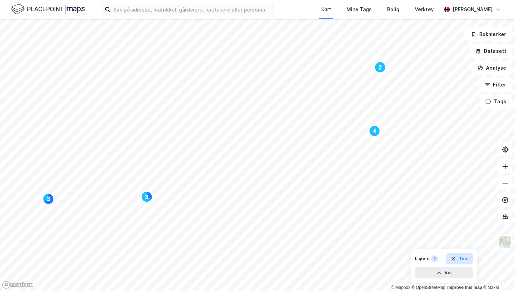
click at [467, 261] on button "Tøm" at bounding box center [459, 258] width 27 height 11
click at [497, 88] on button "Filter" at bounding box center [496, 85] width 34 height 14
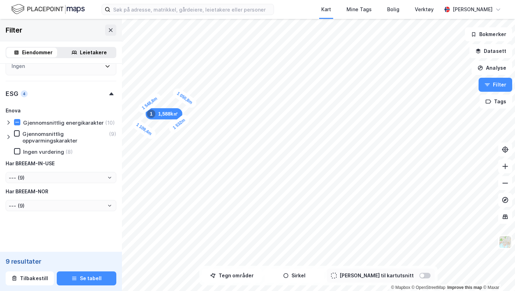
scroll to position [803, 0]
click at [18, 151] on icon at bounding box center [17, 151] width 5 height 5
type input "Inkluder (8)"
type input "--- (8)"
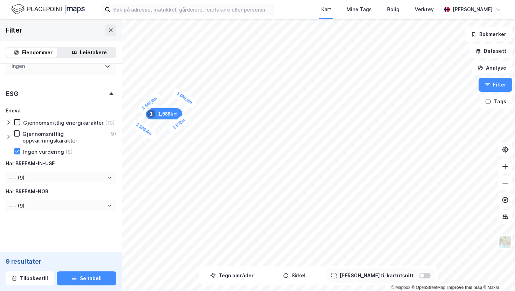
type input "--- (8)"
click at [91, 280] on button "Se tabell" at bounding box center [87, 279] width 60 height 14
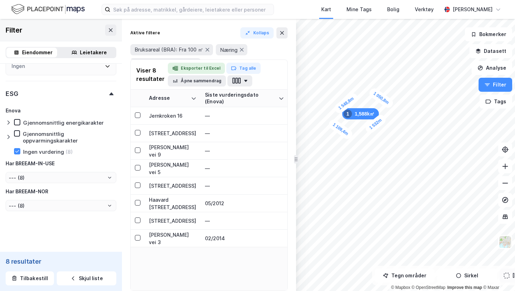
drag, startPoint x: 515, startPoint y: 76, endPoint x: 296, endPoint y: 109, distance: 221.3
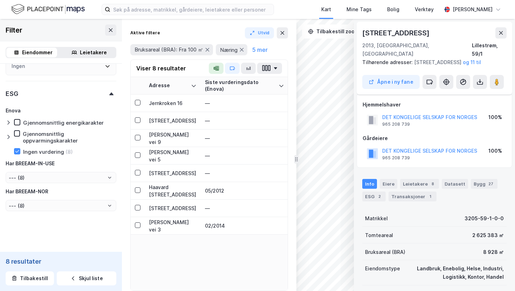
scroll to position [62, 0]
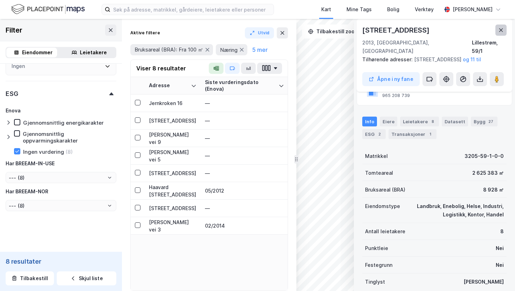
click at [500, 26] on button at bounding box center [501, 30] width 11 height 11
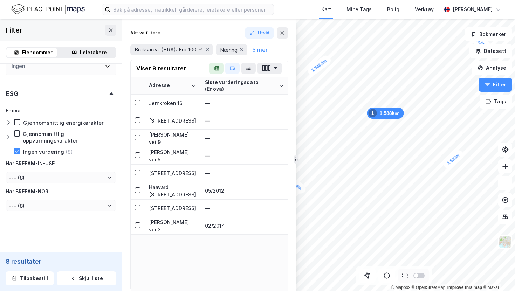
click at [44, 123] on div "Gjennomsnittlig energikarakter" at bounding box center [63, 123] width 81 height 7
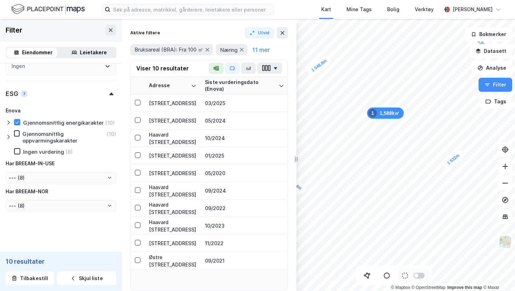
type input "Inkluder (10)"
type input "--- (10)"
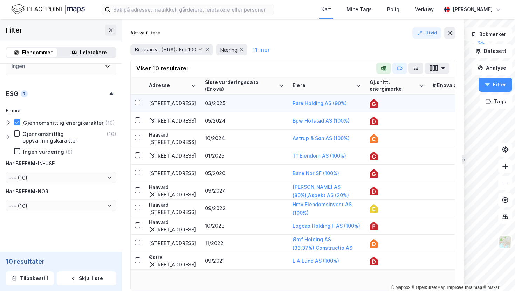
drag, startPoint x: 296, startPoint y: 93, endPoint x: 467, endPoint y: 99, distance: 171.1
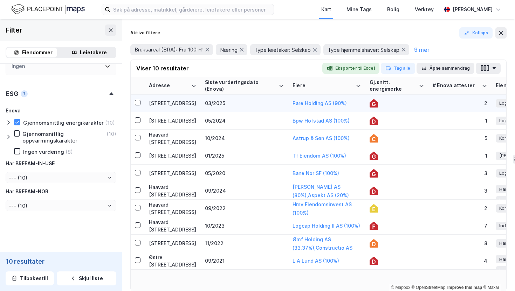
click at [394, 106] on div at bounding box center [397, 103] width 55 height 8
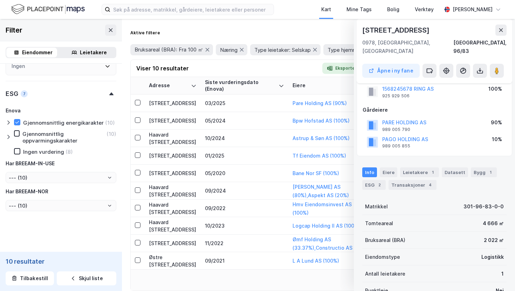
scroll to position [20, 0]
click at [370, 181] on div "ESG 2" at bounding box center [373, 186] width 23 height 10
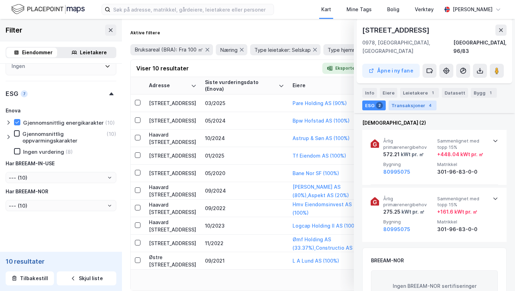
scroll to position [100, 0]
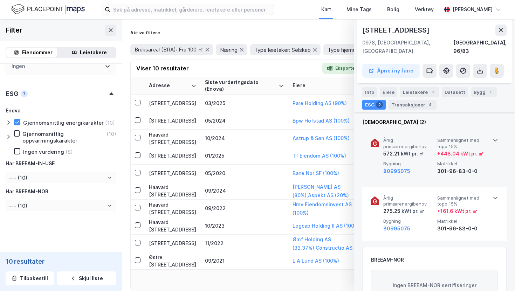
click at [493, 137] on icon at bounding box center [496, 140] width 6 height 6
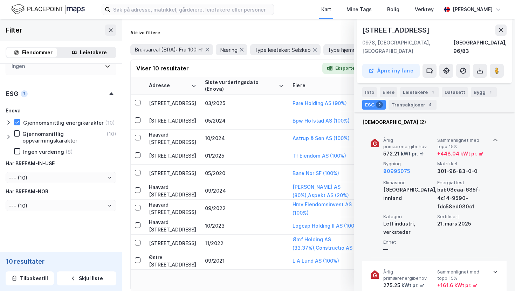
click at [493, 137] on icon at bounding box center [496, 140] width 6 height 6
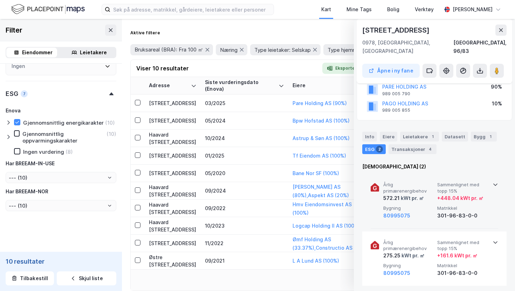
scroll to position [55, 0]
click at [258, 139] on div "10/2024" at bounding box center [244, 138] width 79 height 7
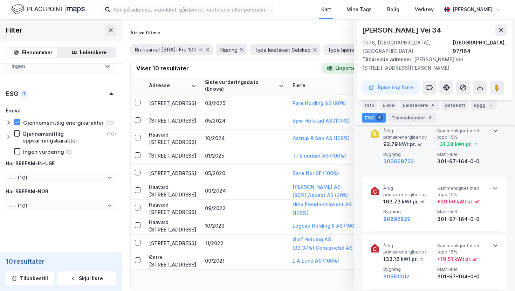
click at [478, 151] on span "Matrikkel" at bounding box center [462, 154] width 51 height 6
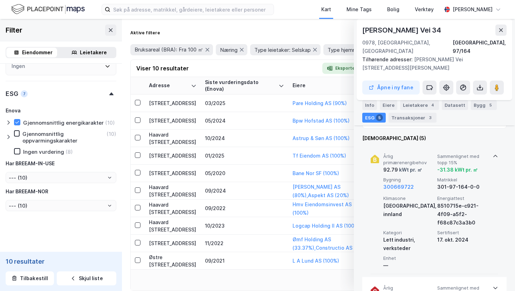
scroll to position [242, 0]
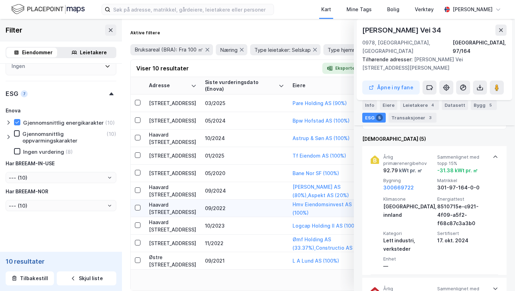
click at [278, 214] on td "09/2022" at bounding box center [245, 209] width 88 height 18
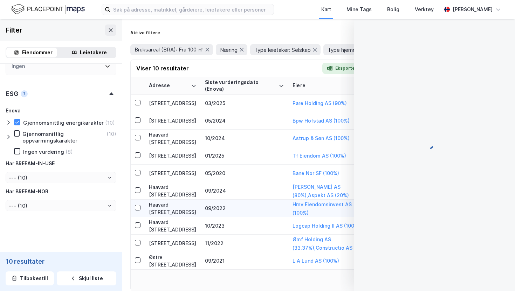
scroll to position [188, 0]
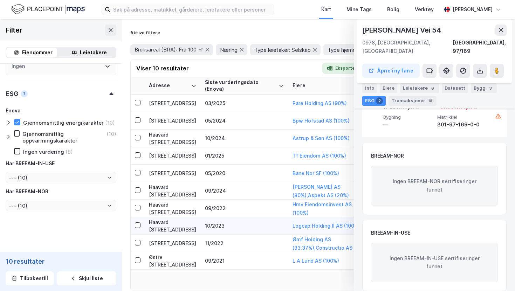
click at [184, 217] on td "Haavard [STREET_ADDRESS]" at bounding box center [173, 226] width 56 height 18
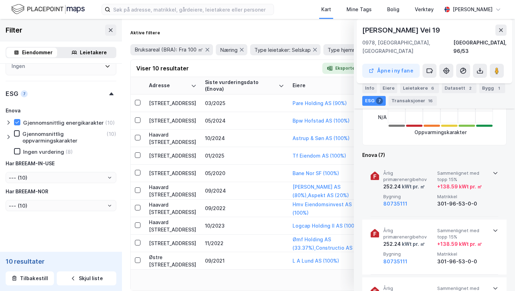
scroll to position [216, 0]
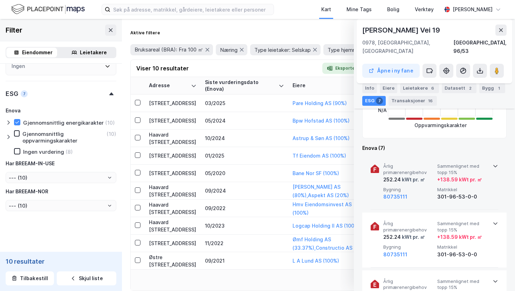
click at [461, 187] on span "Matrikkel" at bounding box center [462, 190] width 51 height 6
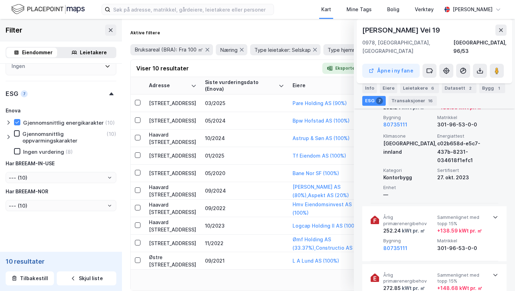
scroll to position [303, 0]
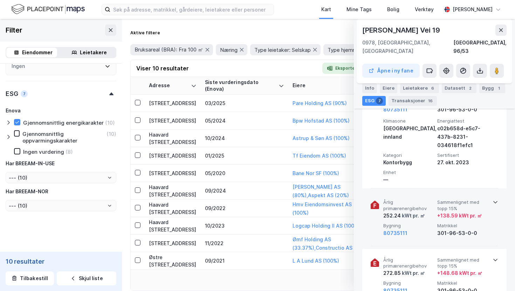
click at [422, 213] on div "Årlig primærenergibehov 252.24 kWt pr. ㎡ Sammenlignet med topp 15% + 138.59 kWt…" at bounding box center [435, 218] width 105 height 38
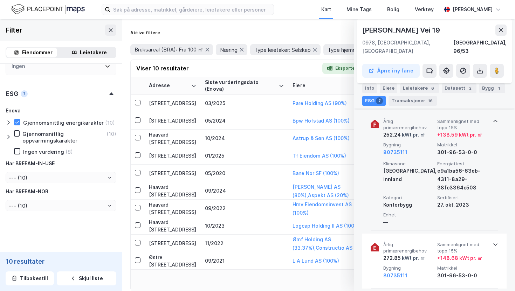
scroll to position [389, 0]
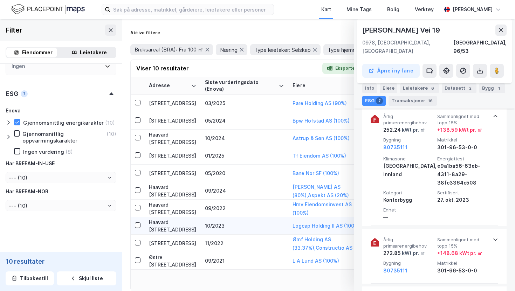
click at [201, 222] on td "10/2023" at bounding box center [245, 226] width 88 height 18
click at [255, 215] on td "09/2022" at bounding box center [245, 209] width 88 height 18
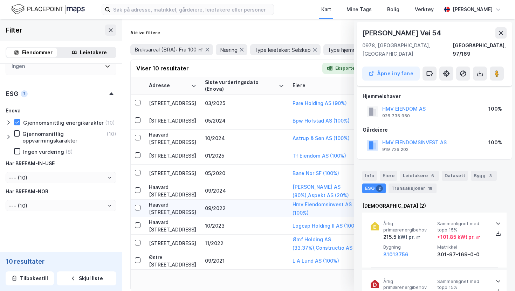
scroll to position [188, 0]
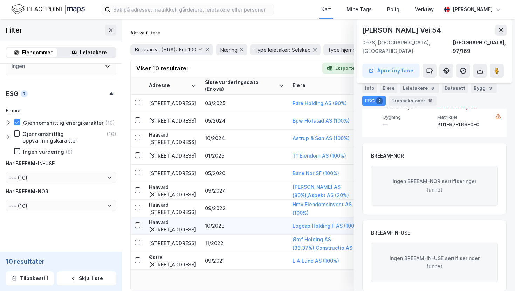
click at [247, 229] on div "10/2023" at bounding box center [244, 225] width 79 height 7
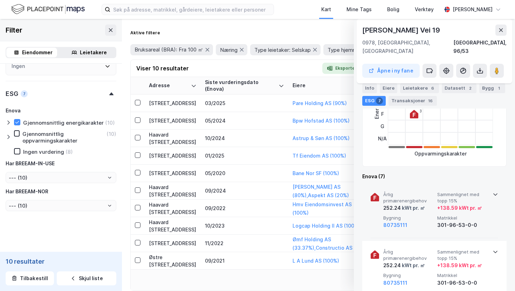
click at [416, 215] on span "Bygning" at bounding box center [408, 218] width 51 height 6
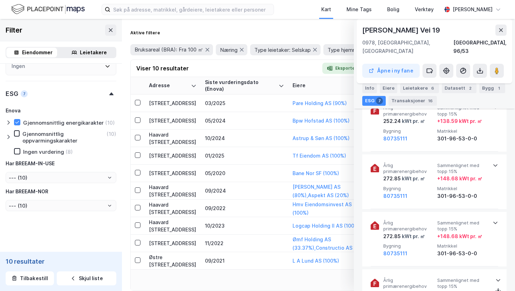
scroll to position [398, 0]
click at [503, 26] on button at bounding box center [501, 30] width 11 height 11
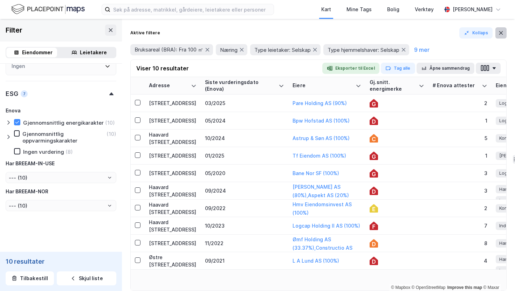
click at [499, 34] on icon at bounding box center [501, 33] width 6 height 6
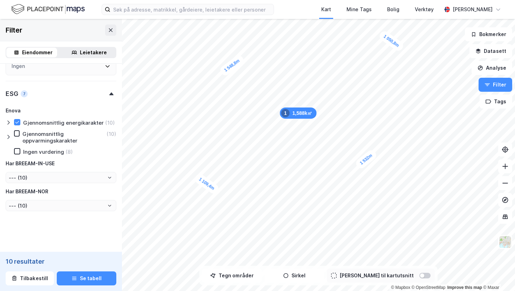
click at [52, 155] on div "Ingen vurdering" at bounding box center [43, 152] width 41 height 7
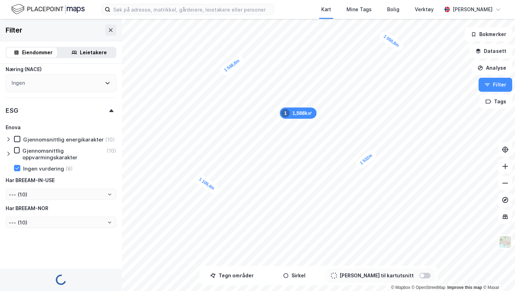
scroll to position [796, 0]
type input "Inkluder (8)"
type input "--- (8)"
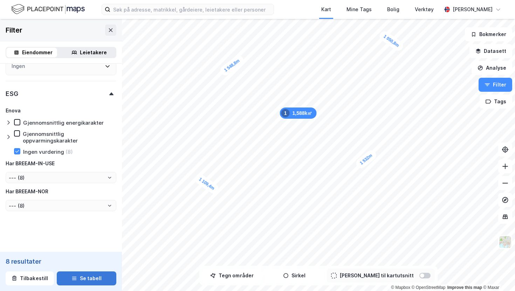
click at [95, 280] on button "Se tabell" at bounding box center [87, 279] width 60 height 14
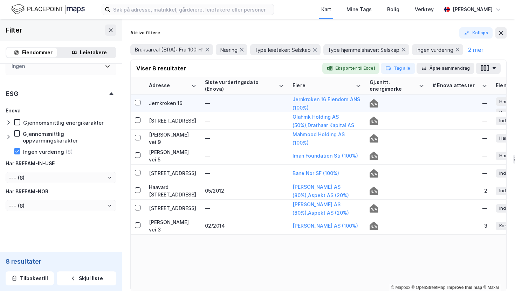
click at [226, 103] on div "—" at bounding box center [244, 103] width 79 height 7
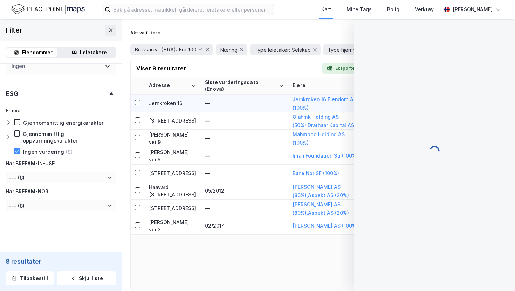
scroll to position [161, 0]
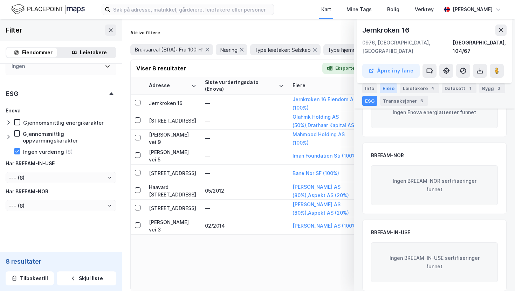
click at [390, 88] on div "Eiere" at bounding box center [389, 88] width 18 height 10
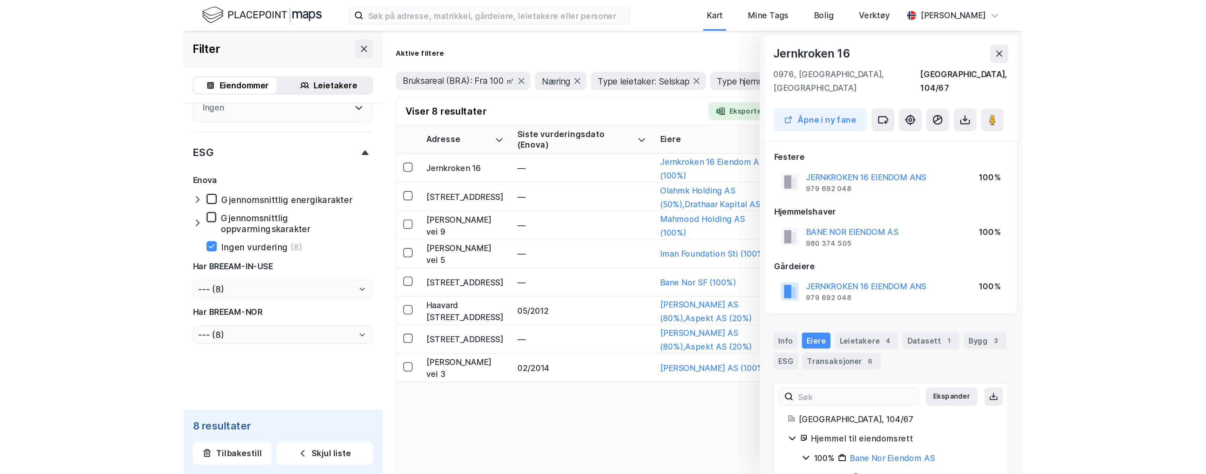
scroll to position [39, 0]
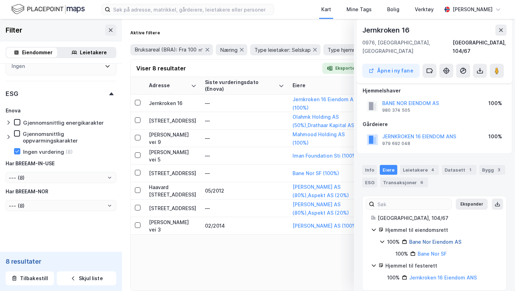
click at [435, 239] on link "Bane Nor Eiendom AS" at bounding box center [435, 242] width 52 height 6
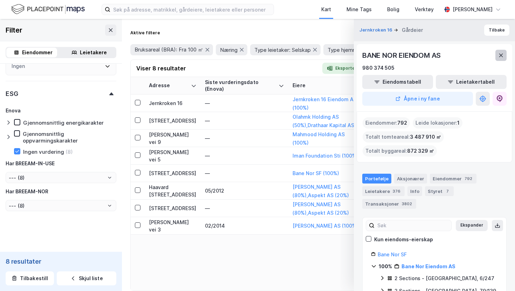
click at [503, 55] on icon at bounding box center [501, 56] width 6 height 6
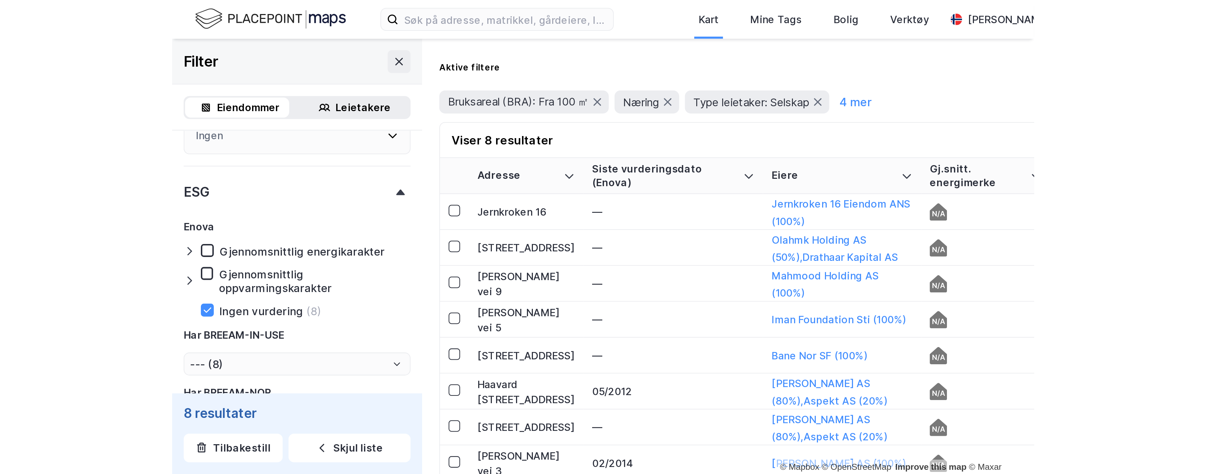
scroll to position [614, 0]
